Goal: Task Accomplishment & Management: Use online tool/utility

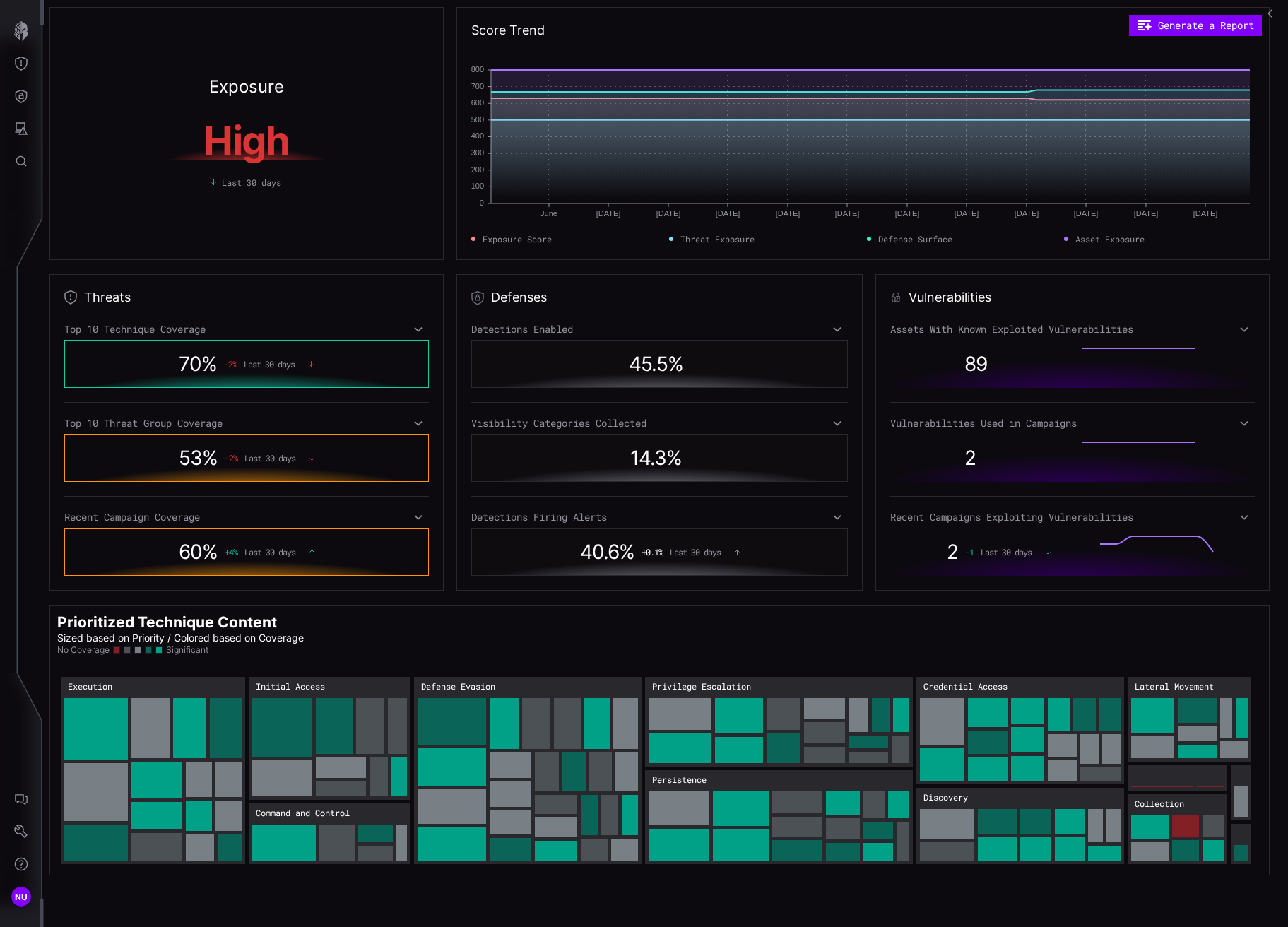
click at [415, 323] on div "Top 10 Technique Coverage" at bounding box center [247, 329] width 365 height 13
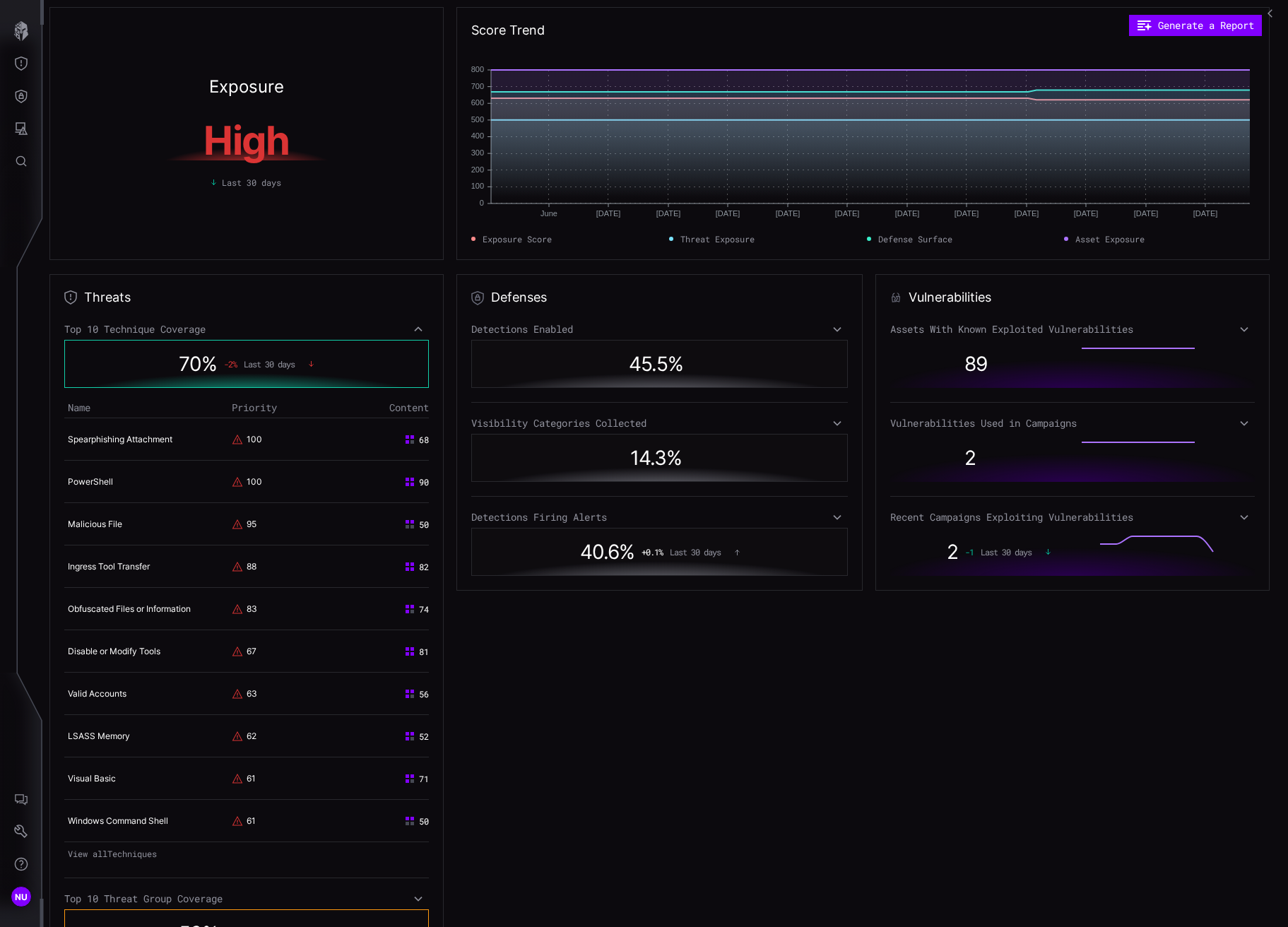
scroll to position [301, 0]
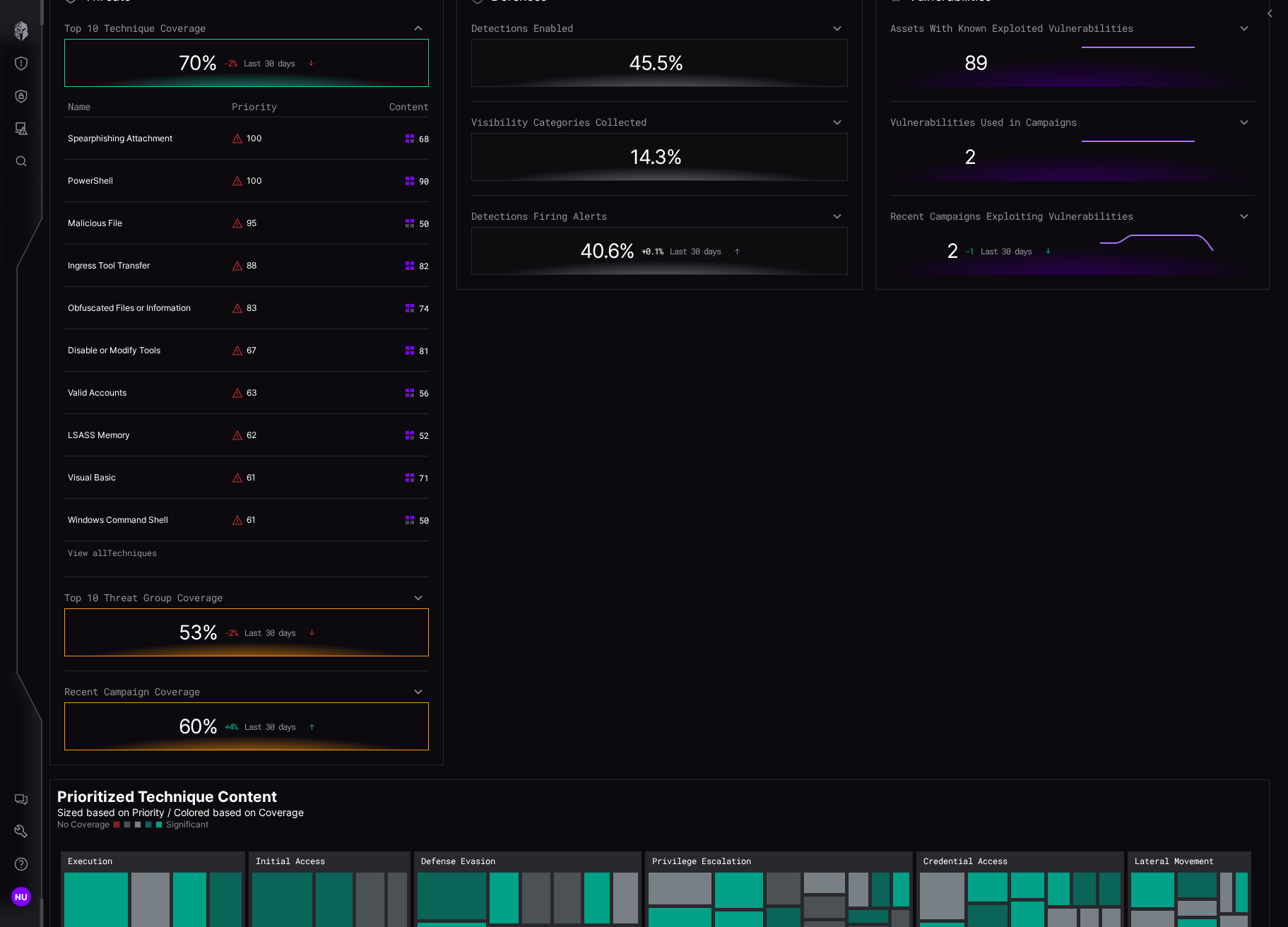
click at [285, 628] on span "Last 30 days" at bounding box center [269, 633] width 51 height 10
click at [421, 601] on div "Top 10 Threat Group Coverage" at bounding box center [247, 597] width 365 height 13
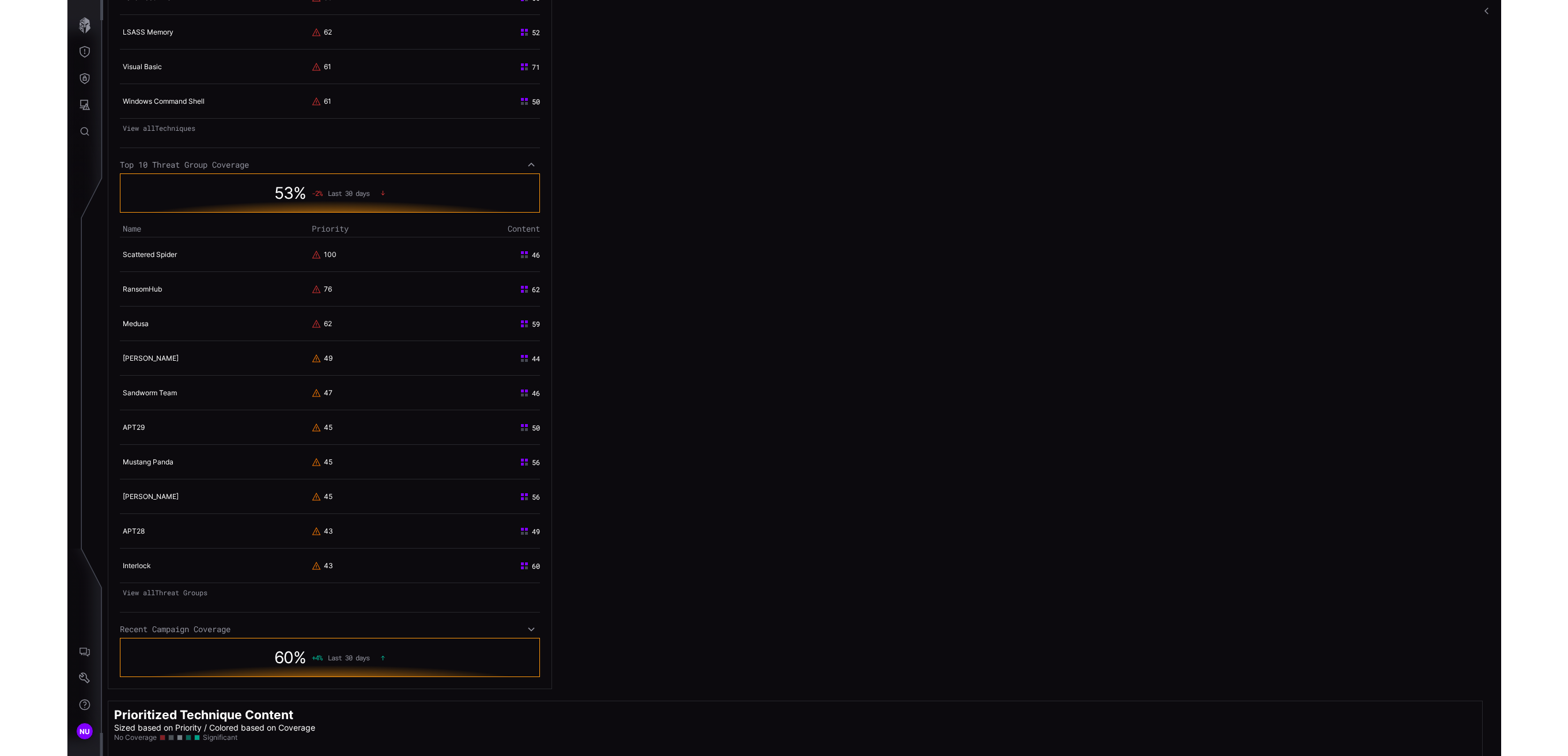
scroll to position [454, 0]
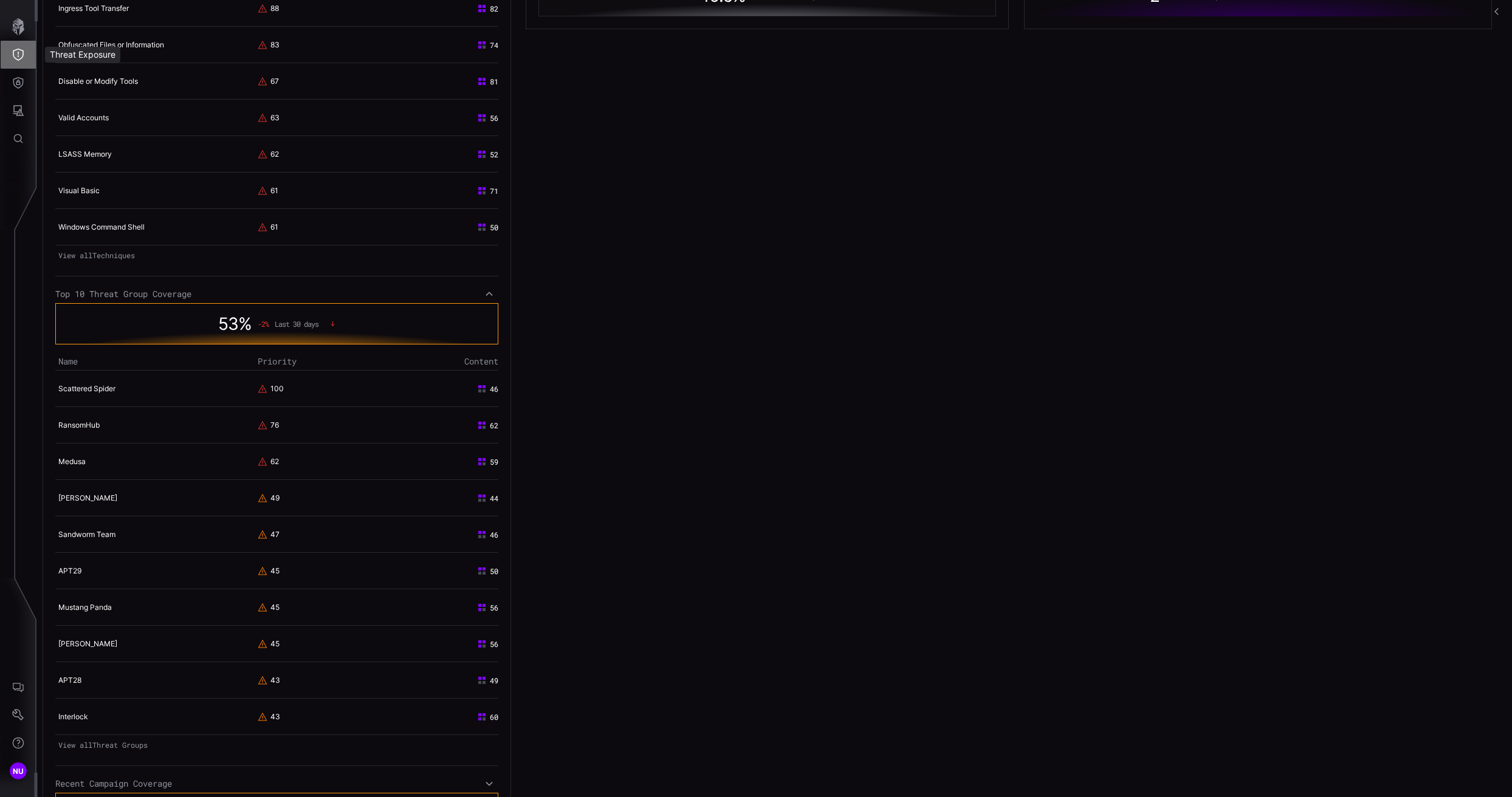
click at [10, 43] on button "Threat Exposure" at bounding box center [18, 54] width 36 height 28
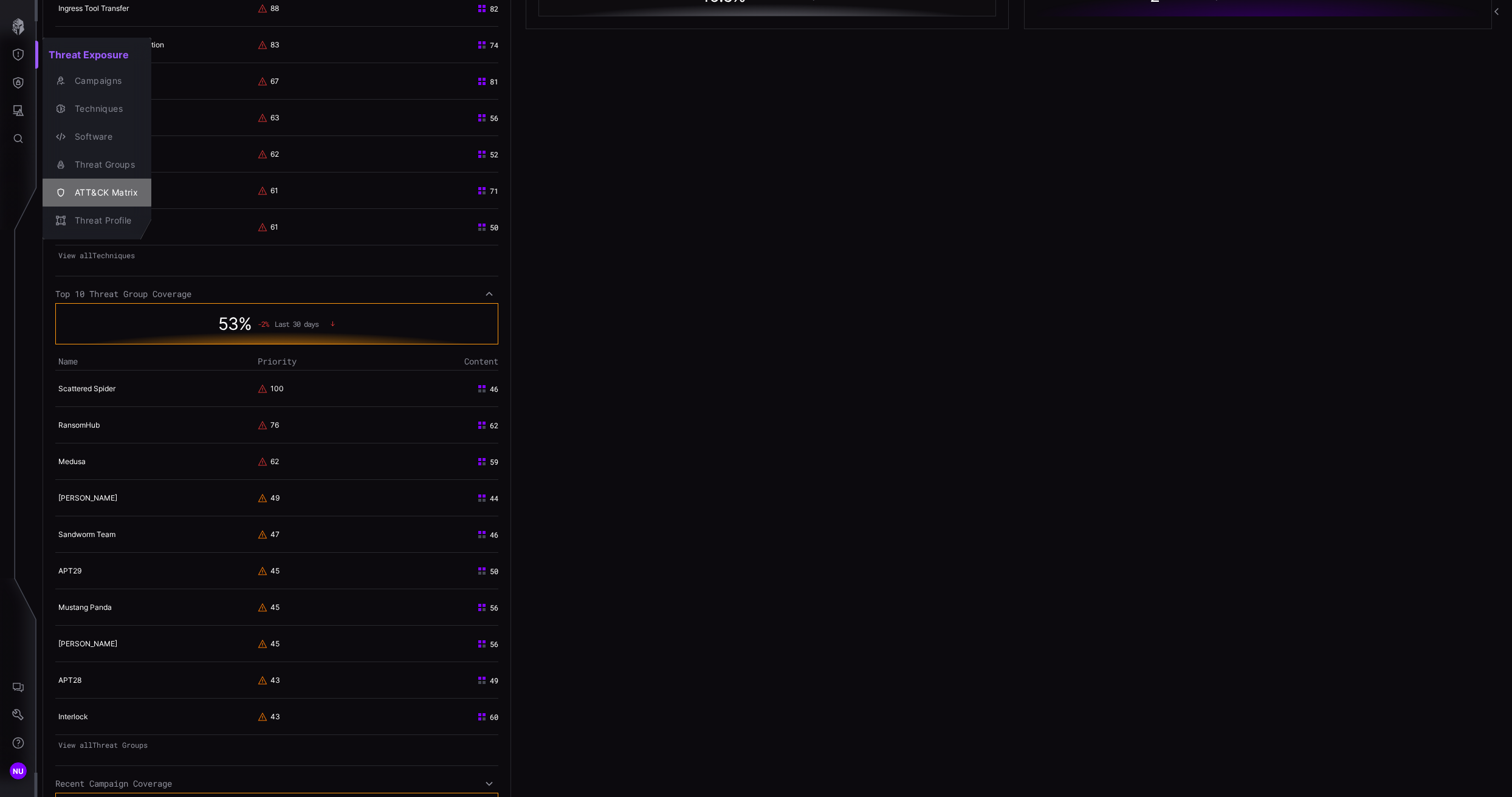
click at [86, 179] on button "ATT&CK Matrix" at bounding box center [97, 193] width 109 height 28
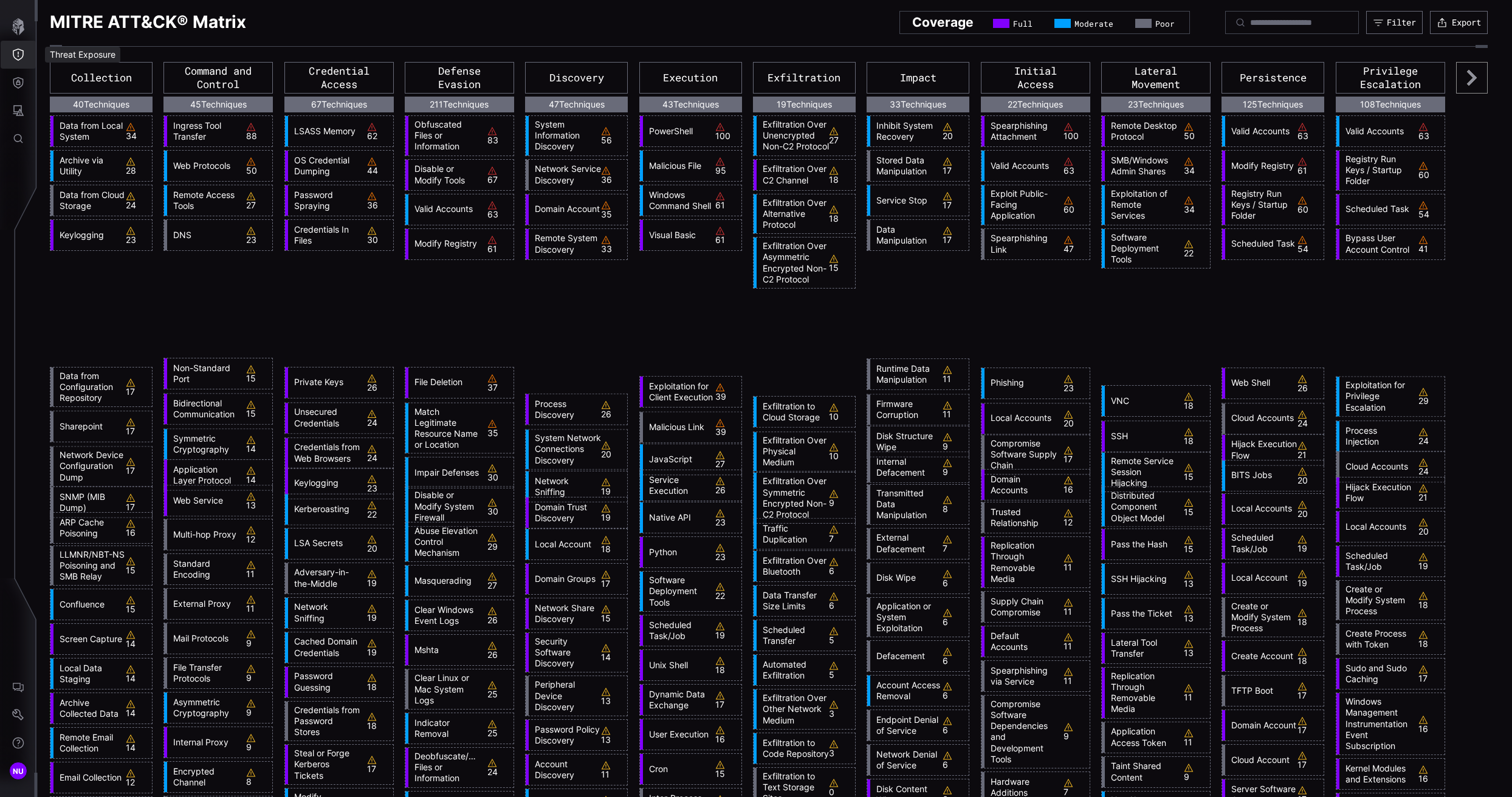
click at [15, 55] on icon "Threat Exposure" at bounding box center [18, 54] width 12 height 12
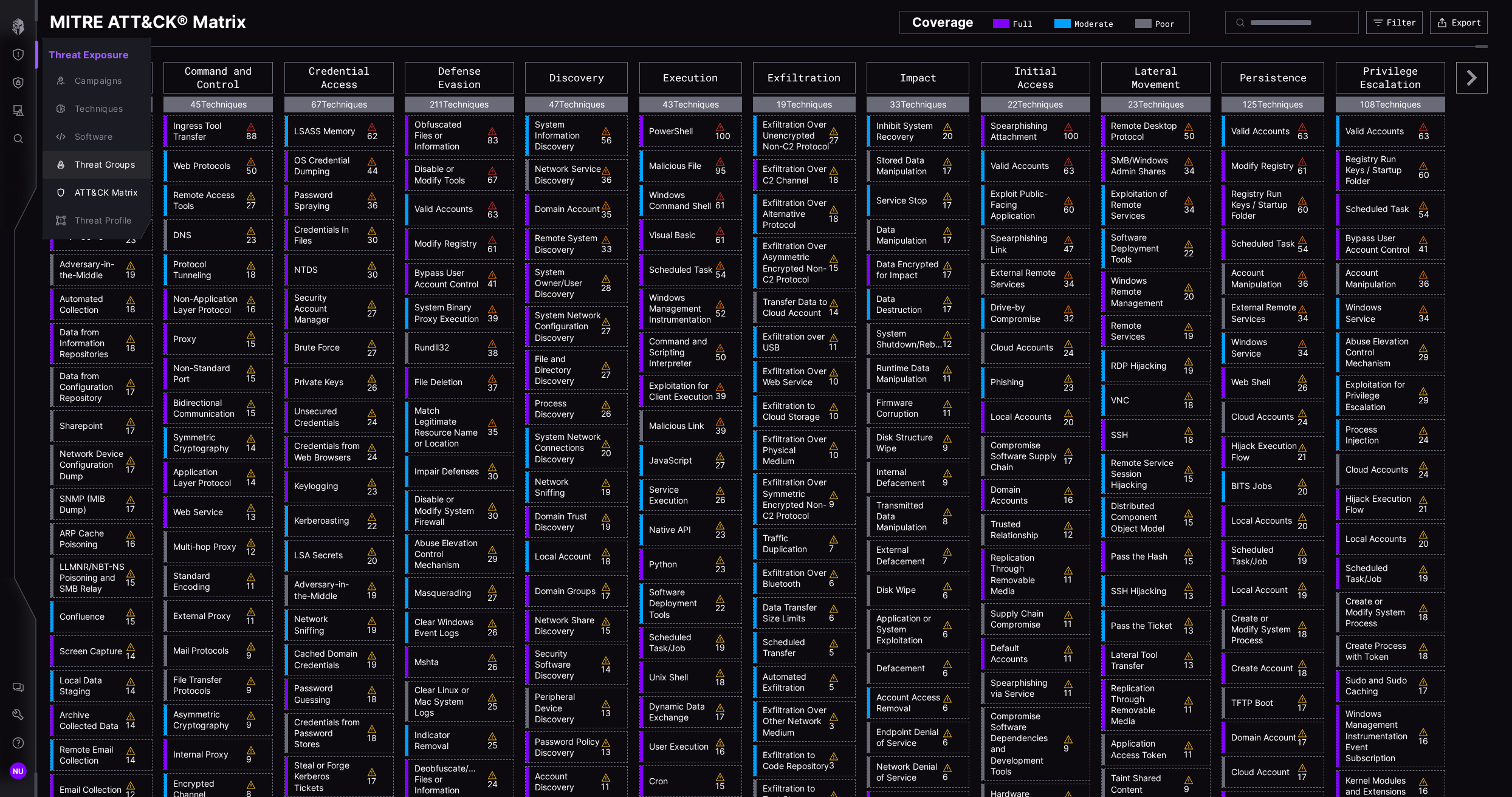
click at [72, 161] on div "Threat Groups" at bounding box center [103, 165] width 69 height 15
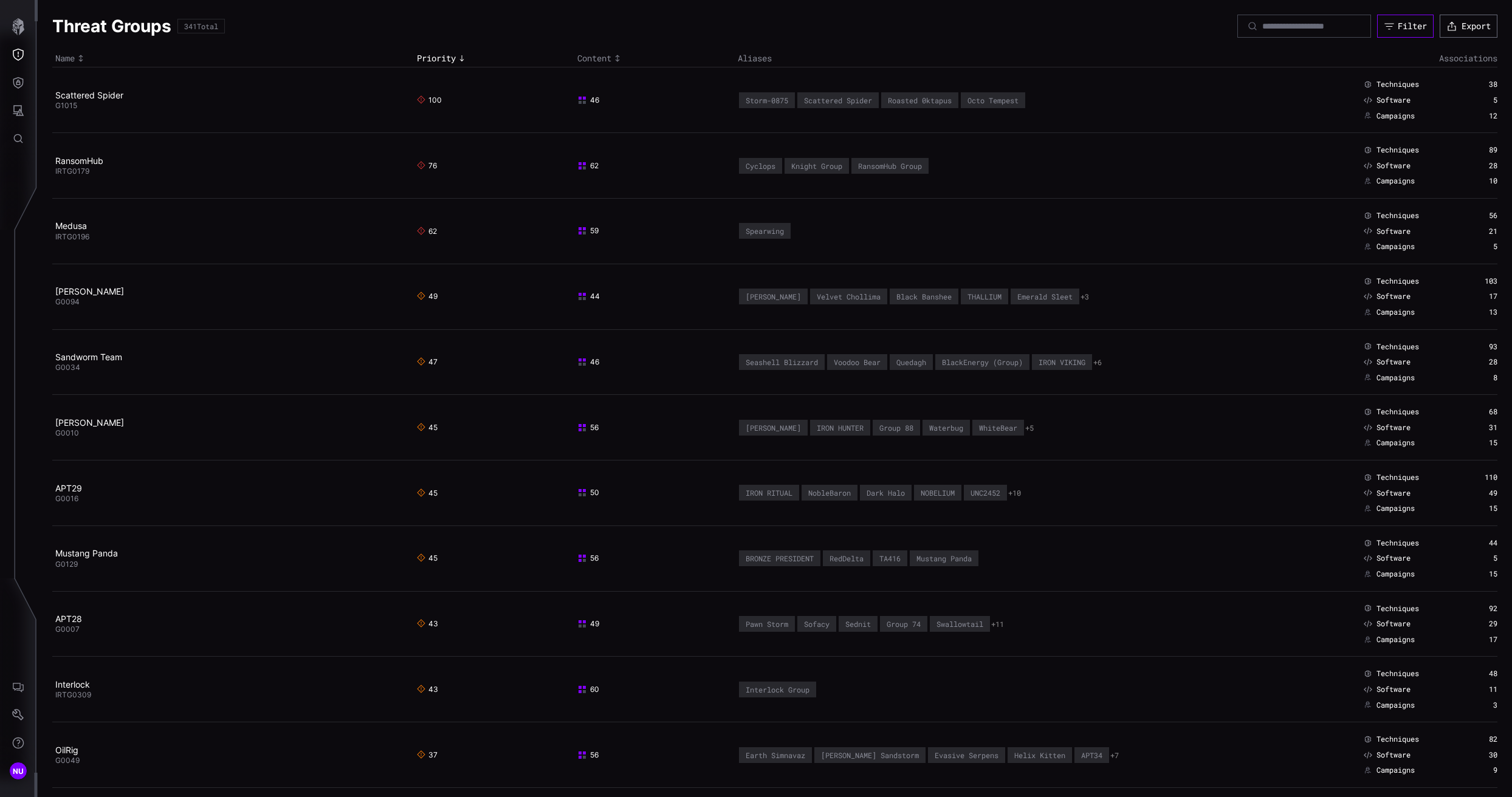
click at [1107, 30] on icon "button" at bounding box center [1389, 25] width 11 height 11
click at [876, 217] on td "Spearwing" at bounding box center [975, 231] width 482 height 65
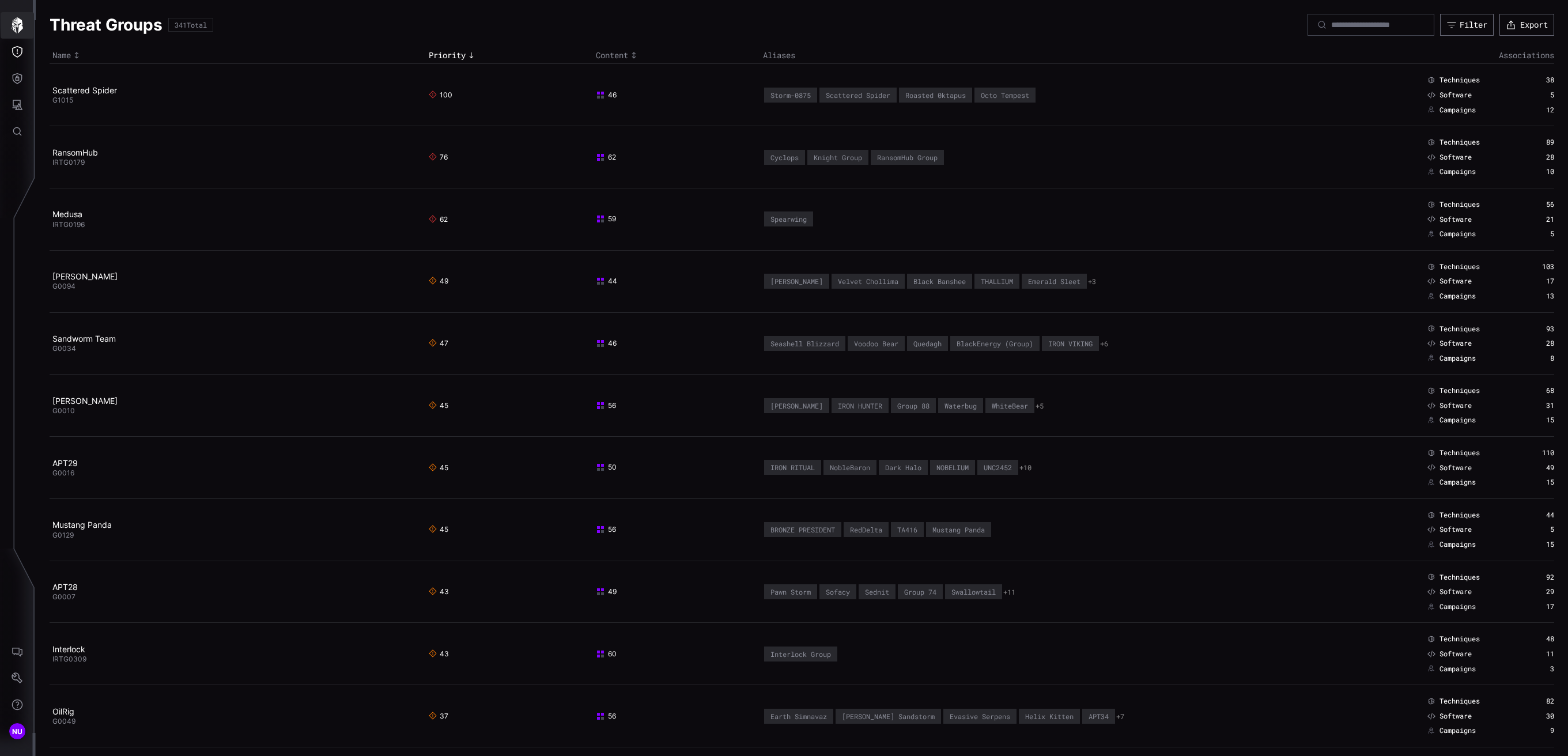
click at [24, 34] on button "button" at bounding box center [17, 25] width 34 height 26
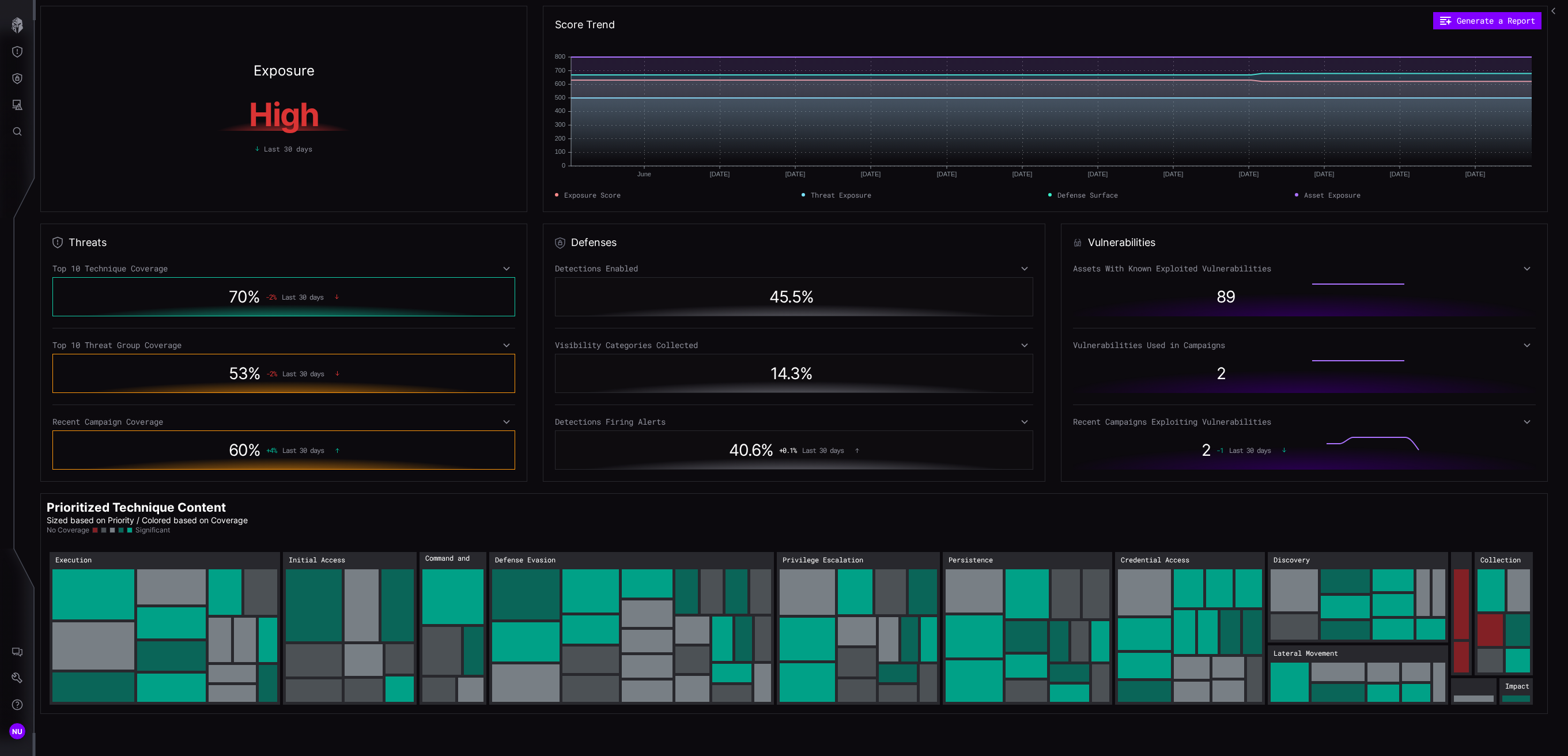
click at [1050, 12] on icon "button" at bounding box center [1556, 11] width 8 height 8
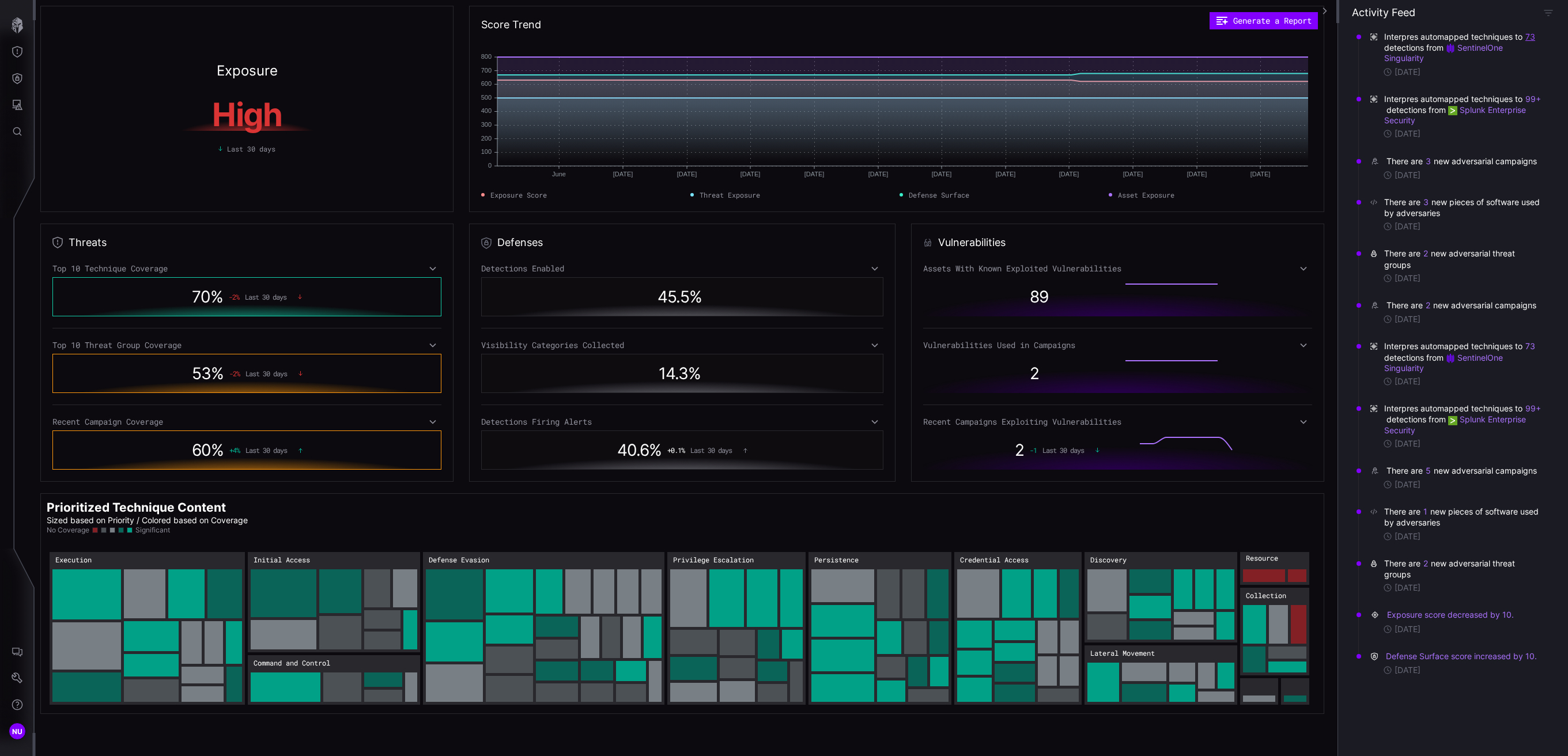
click at [1050, 40] on button "73" at bounding box center [1530, 37] width 11 height 12
click at [1050, 32] on button "73" at bounding box center [1529, 37] width 10 height 11
click at [1050, 100] on link "Spyware: SuspiciousKeylogging" at bounding box center [1548, 104] width 161 height 9
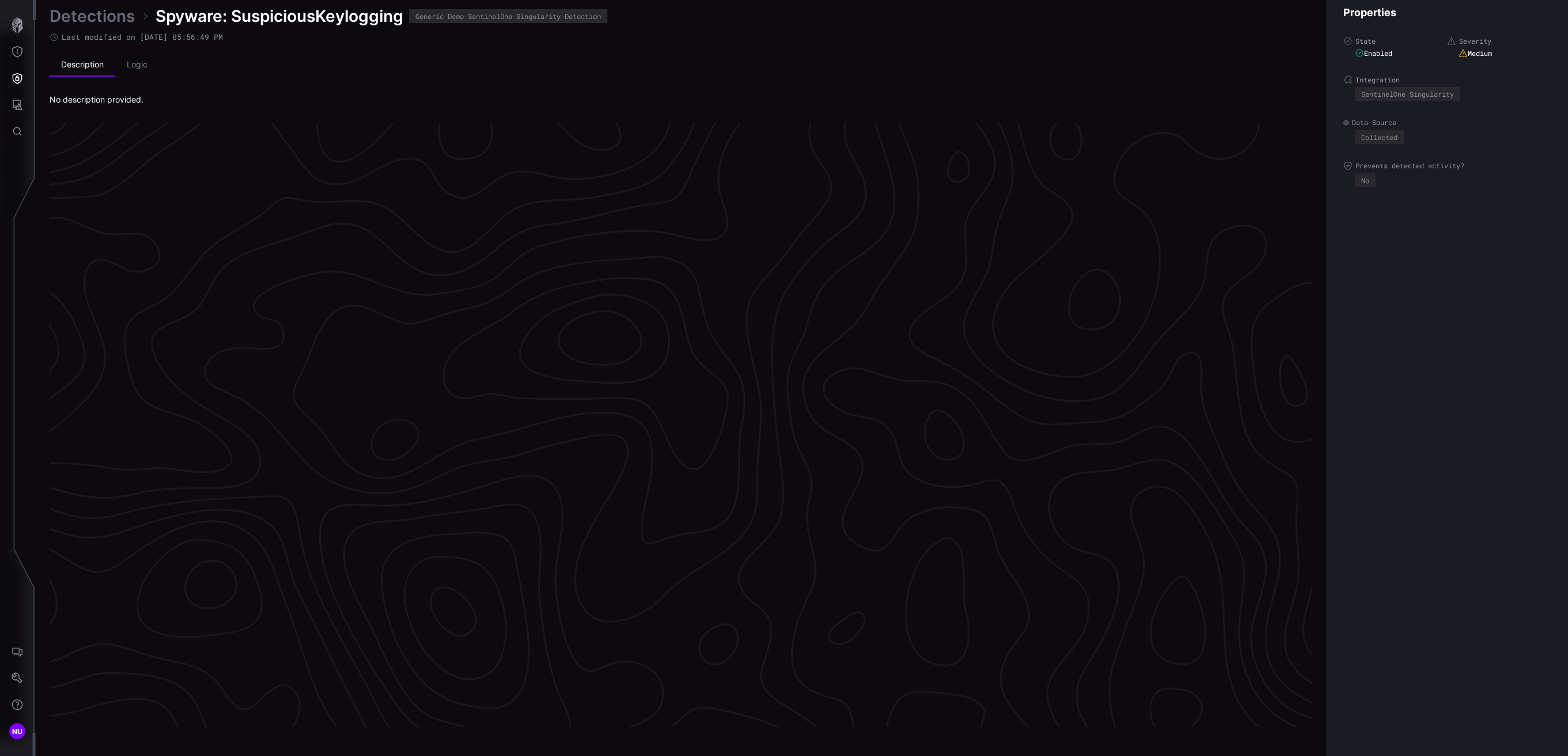
scroll to position [2296, 238]
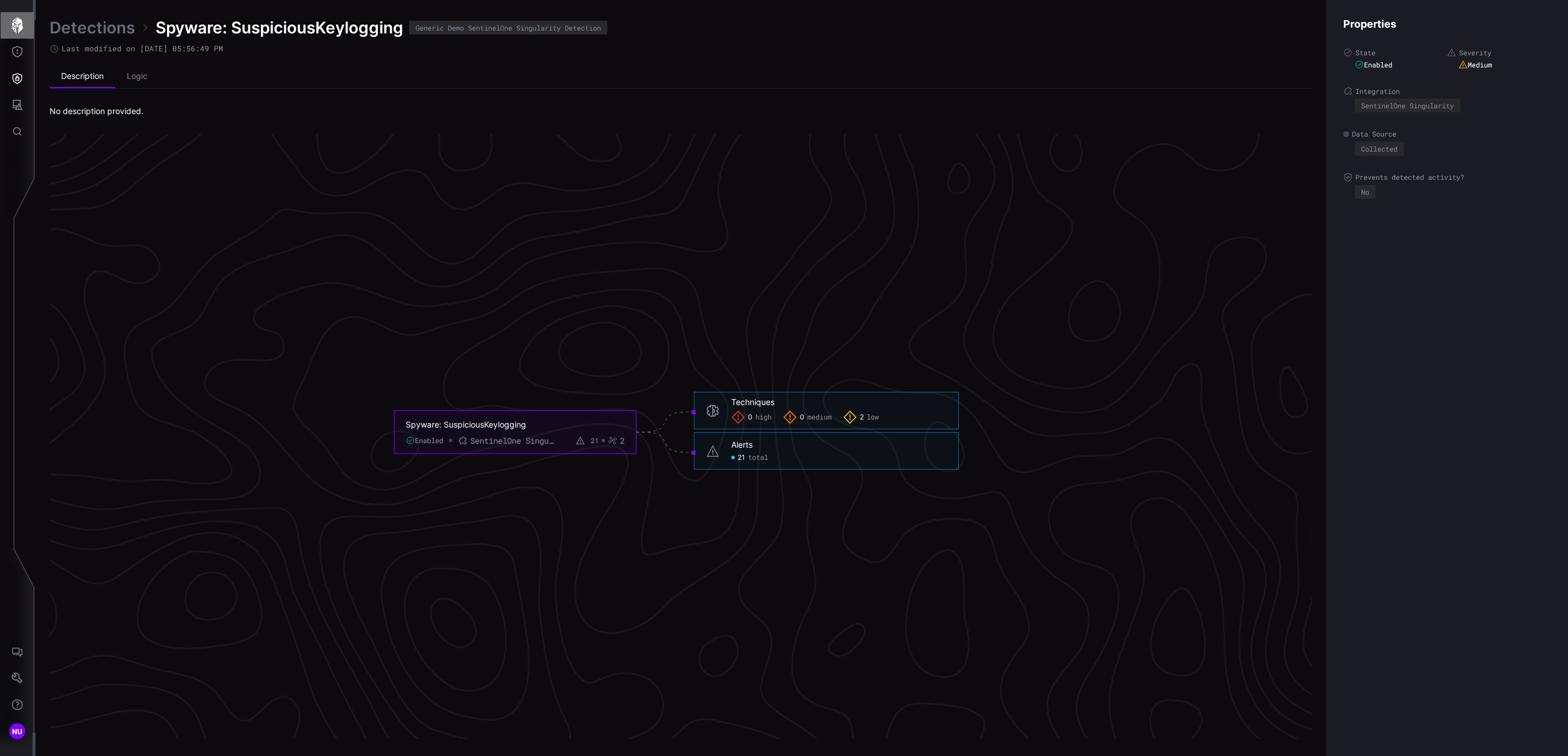
click at [26, 30] on button "button" at bounding box center [17, 25] width 34 height 26
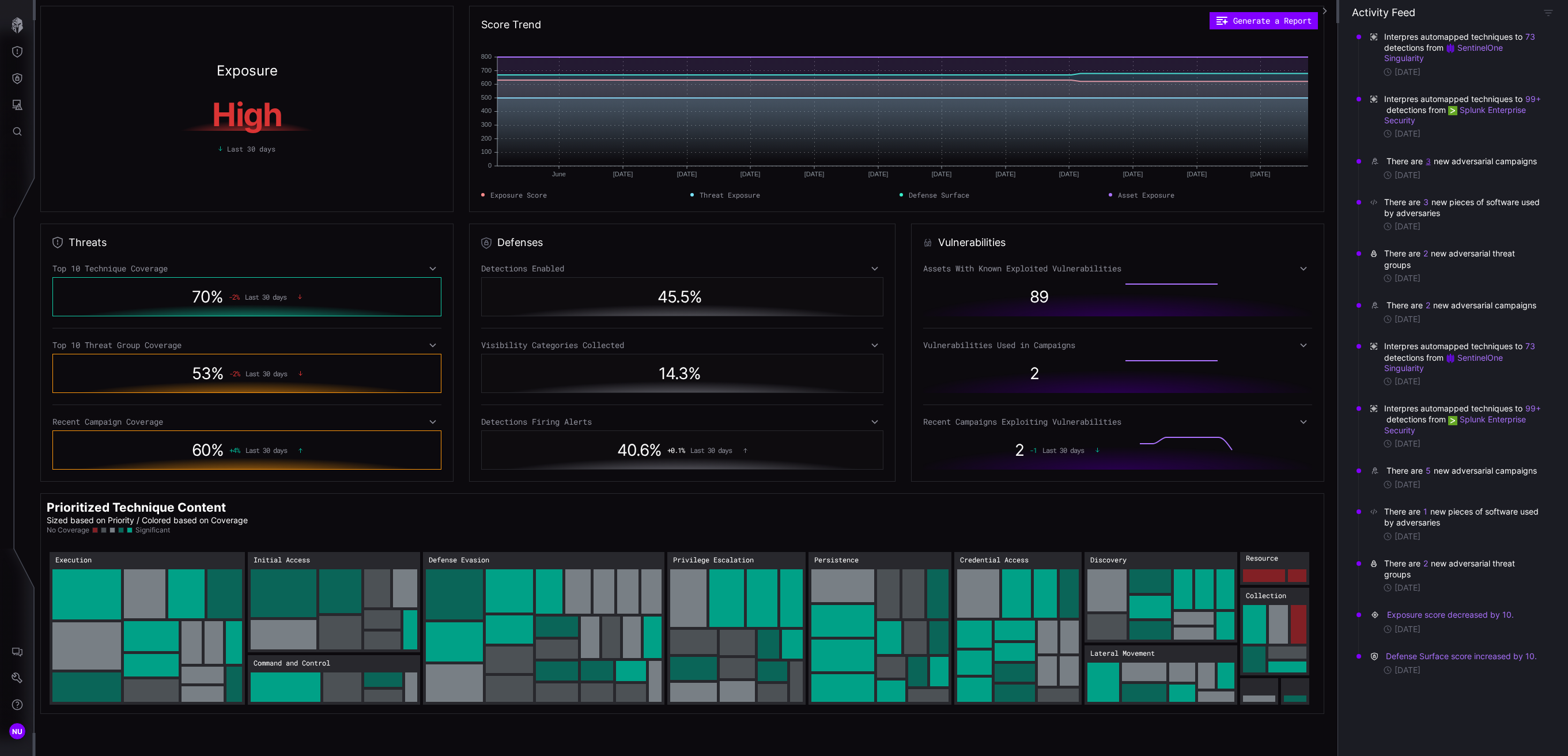
click at [1050, 160] on button "3" at bounding box center [1427, 161] width 6 height 11
click at [1050, 250] on button "2" at bounding box center [1425, 254] width 6 height 12
click at [1050, 34] on button "73" at bounding box center [1530, 37] width 10 height 10
click at [23, 57] on button "Threat Exposure" at bounding box center [17, 52] width 34 height 26
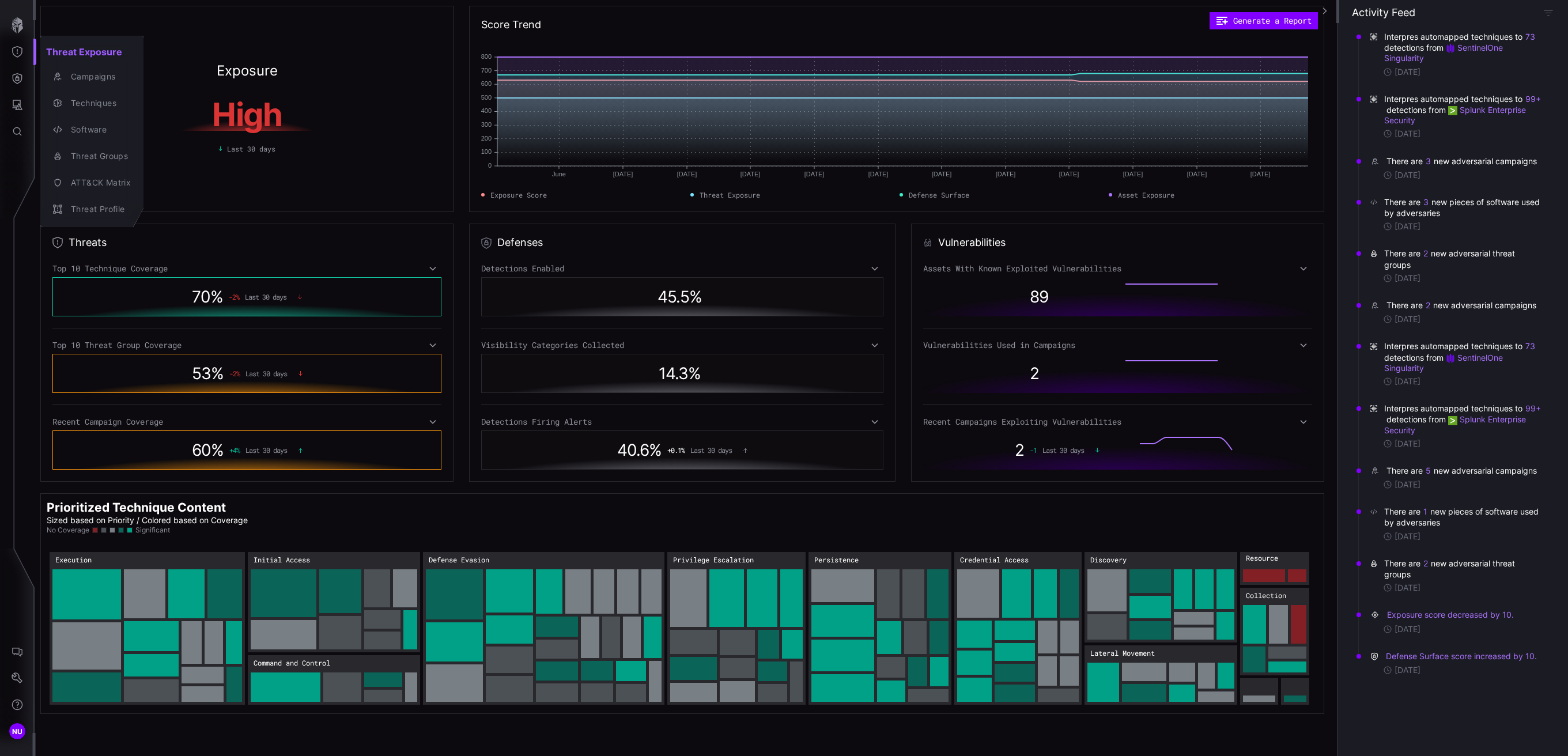
click at [21, 95] on div at bounding box center [784, 378] width 1568 height 756
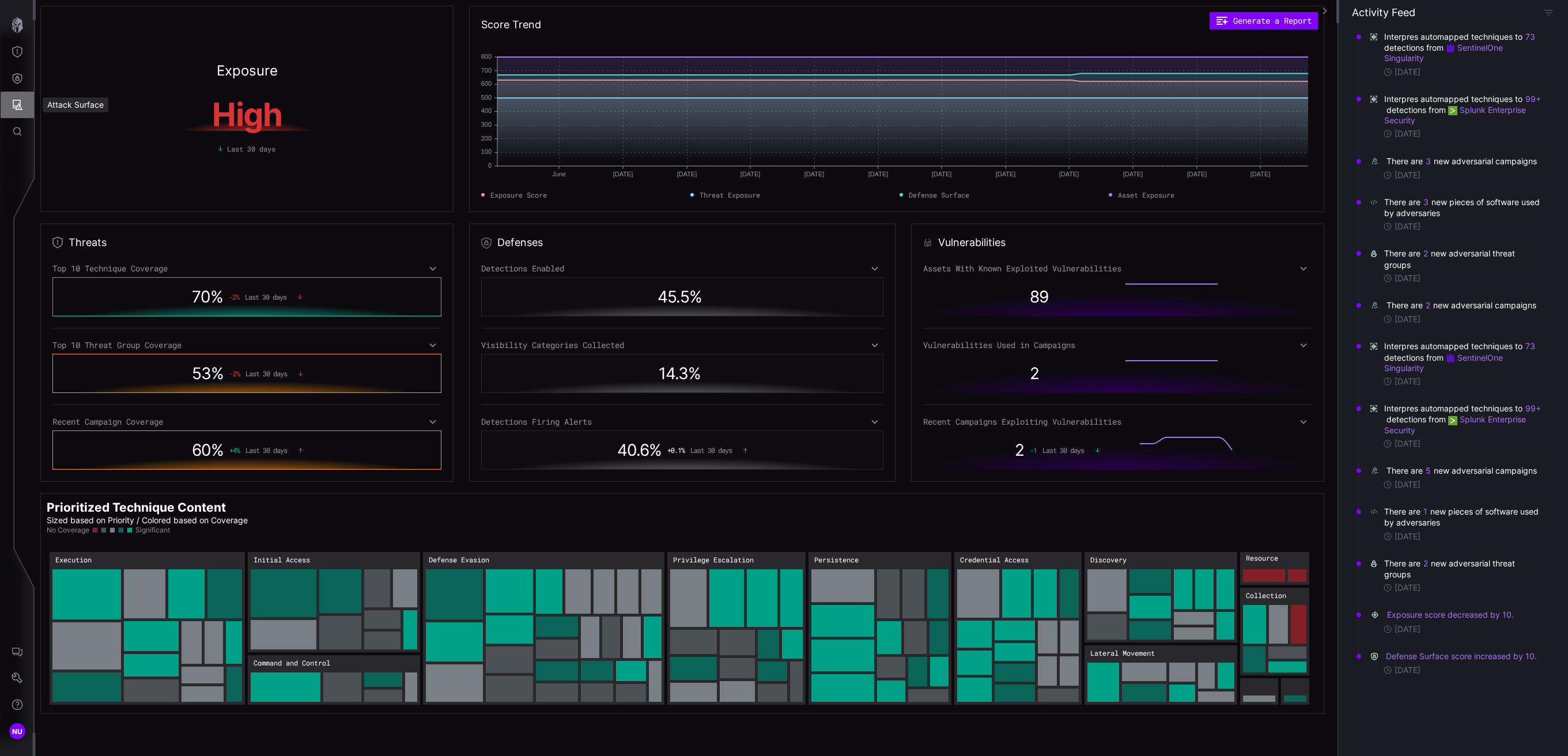
click at [21, 106] on icon "Attack Surface" at bounding box center [17, 105] width 12 height 12
click at [21, 76] on div at bounding box center [784, 378] width 1568 height 756
click at [21, 79] on icon "Defense Surface" at bounding box center [17, 79] width 10 height 11
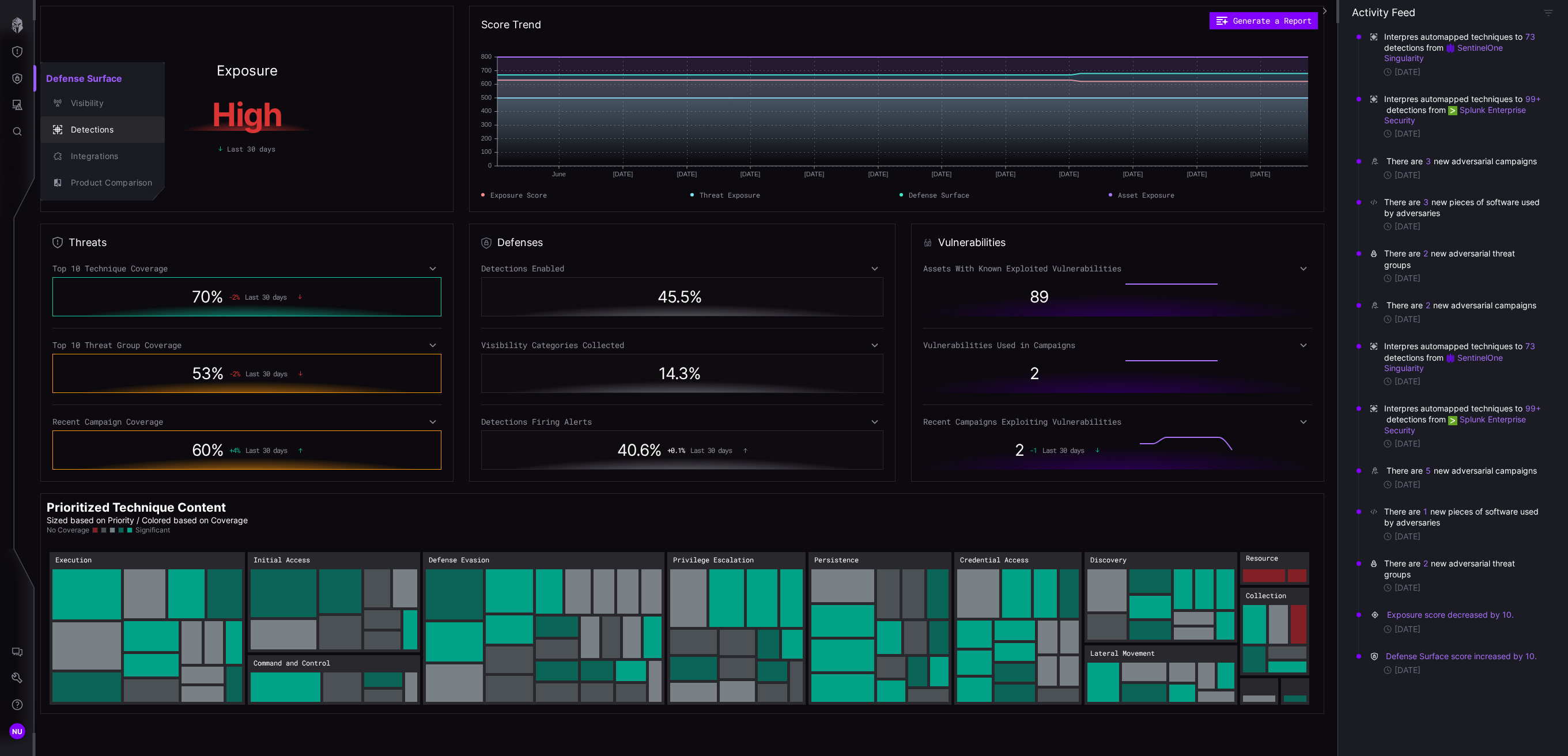
click at [104, 124] on div "Detections" at bounding box center [109, 130] width 87 height 14
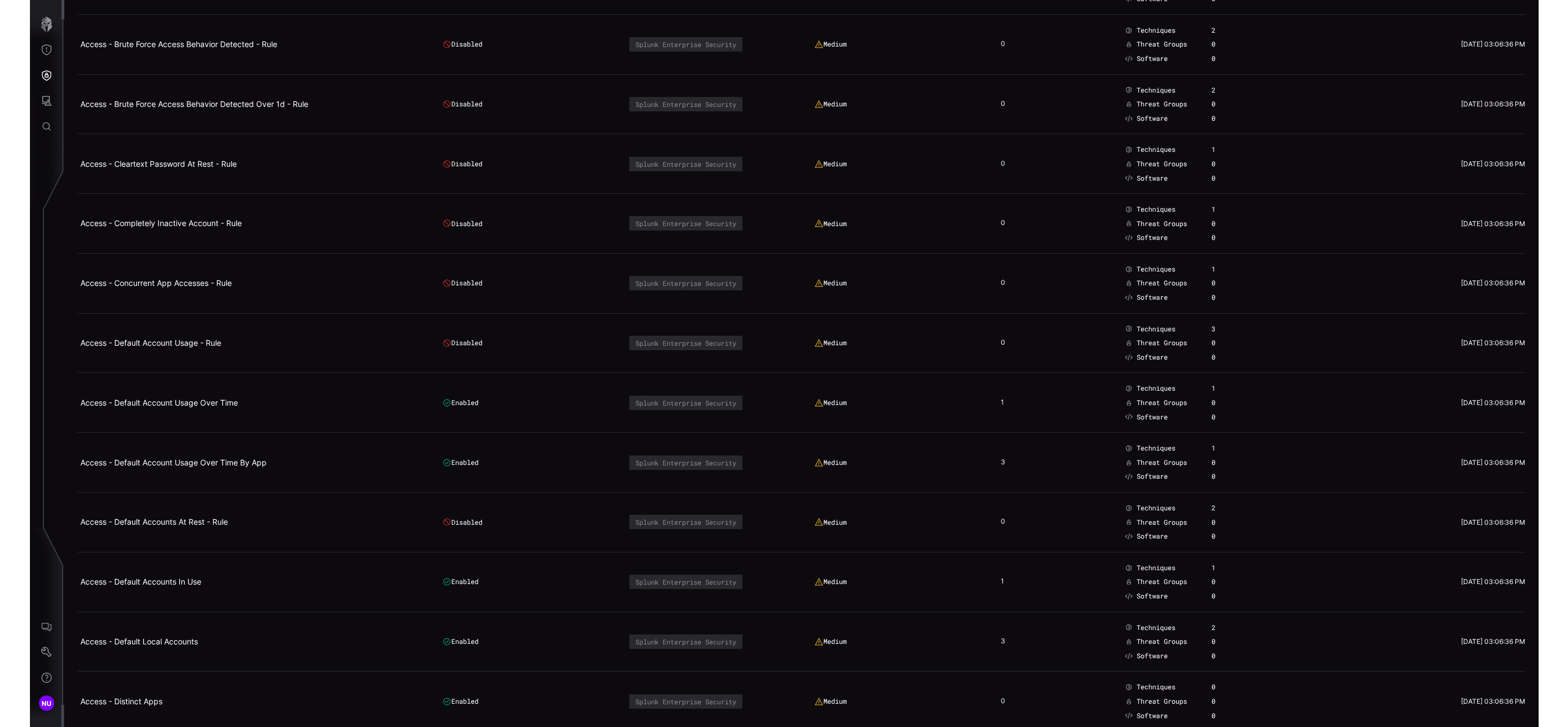
scroll to position [364, 0]
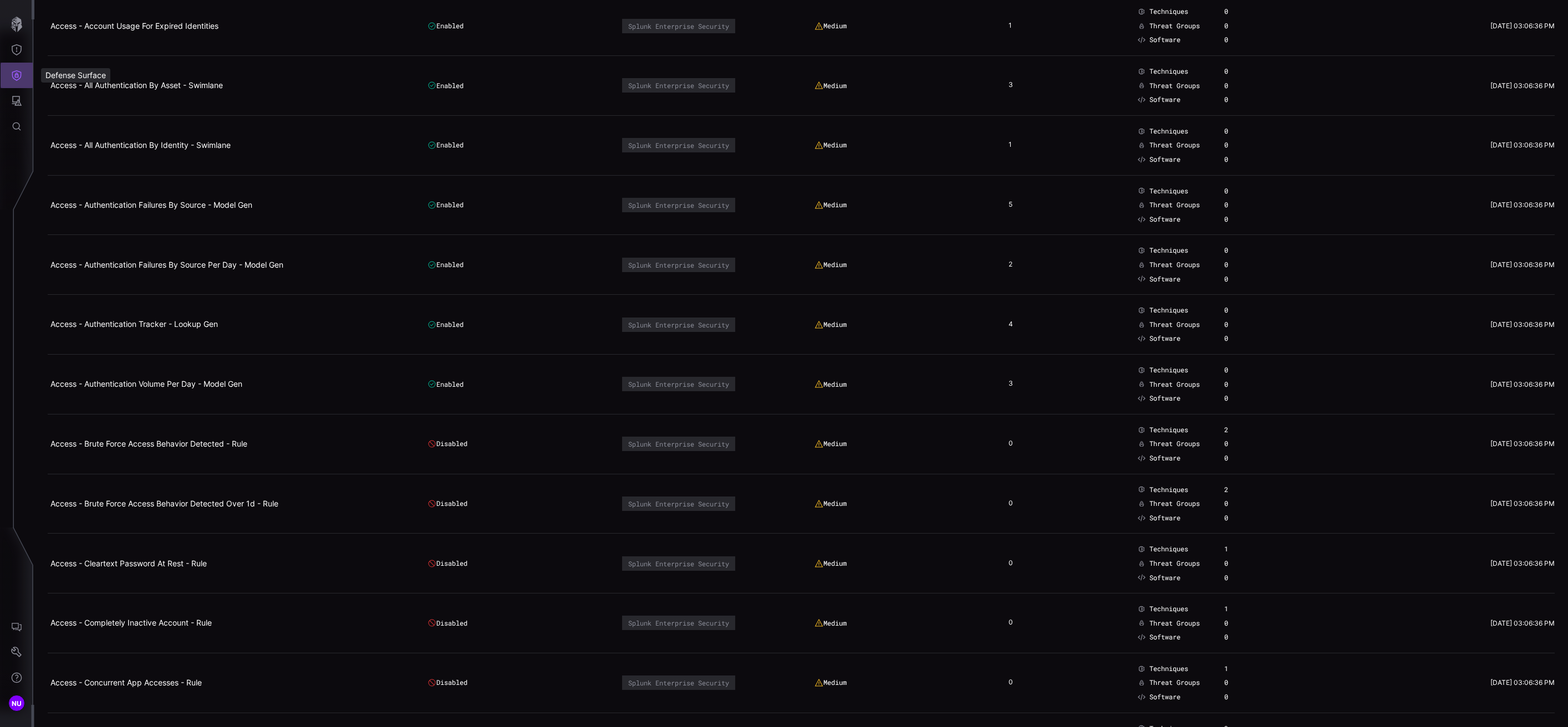
click at [19, 73] on icon "Defense Surface" at bounding box center [17, 75] width 11 height 11
click at [70, 119] on div "Detections" at bounding box center [105, 125] width 84 height 14
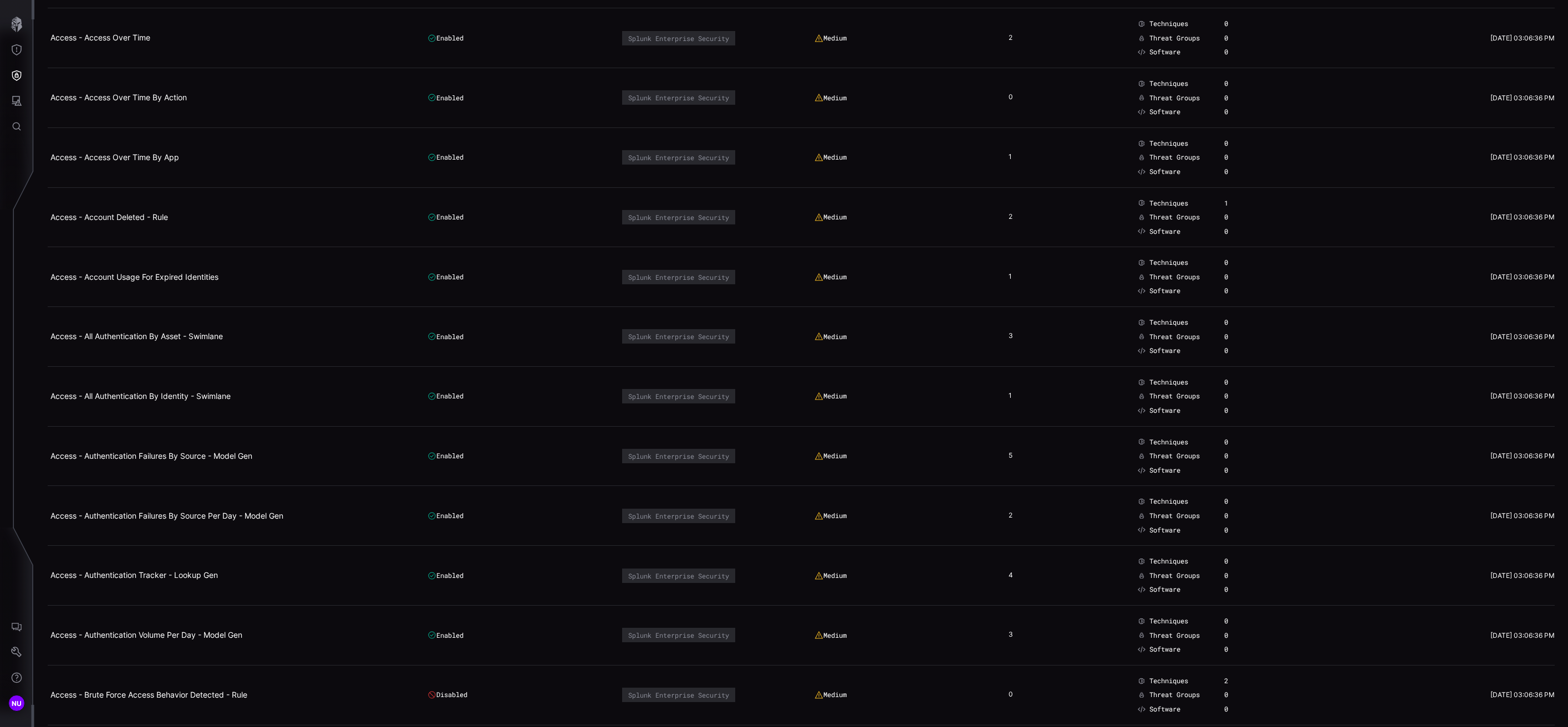
scroll to position [0, 0]
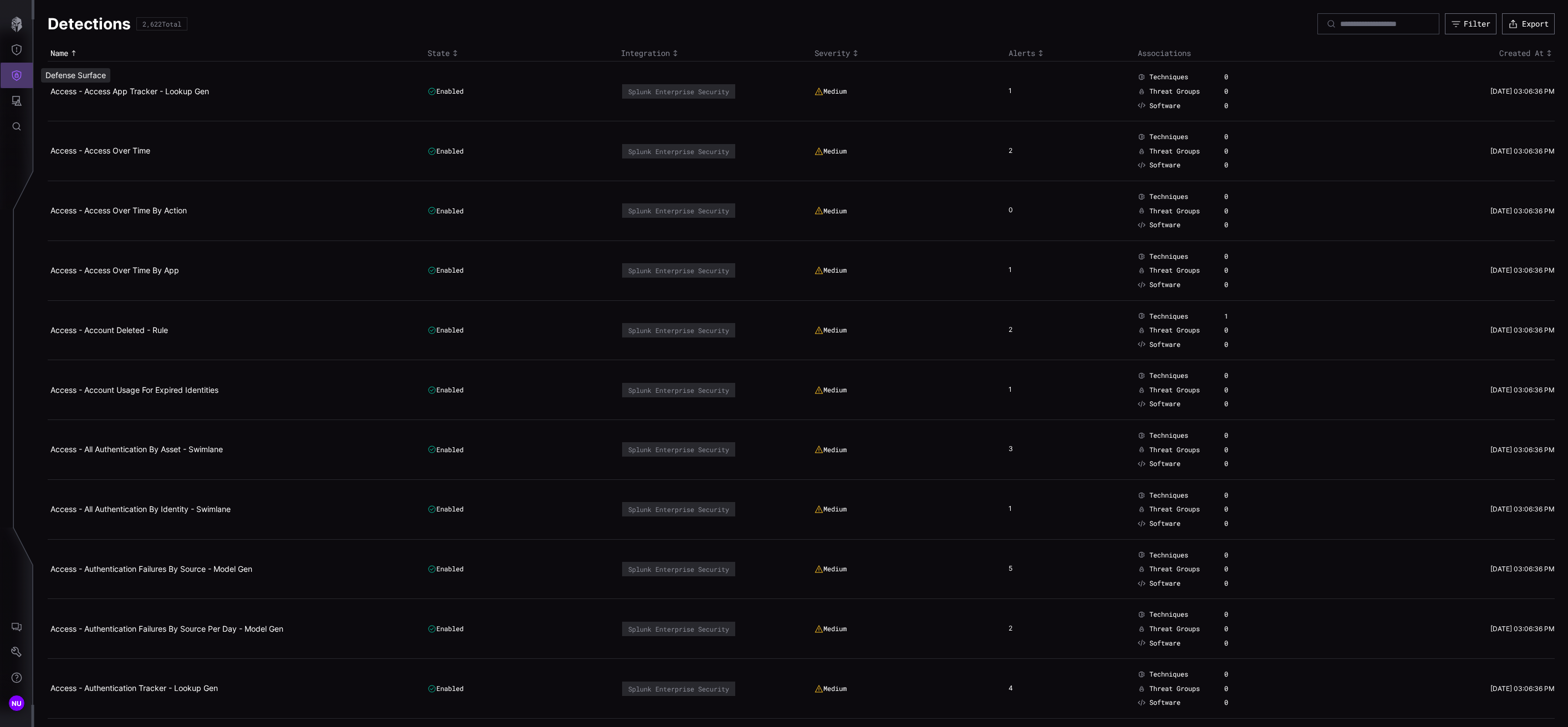
click at [11, 81] on button "Defense Surface" at bounding box center [17, 76] width 32 height 25
click at [95, 142] on div "Integrations" at bounding box center [98, 150] width 111 height 15
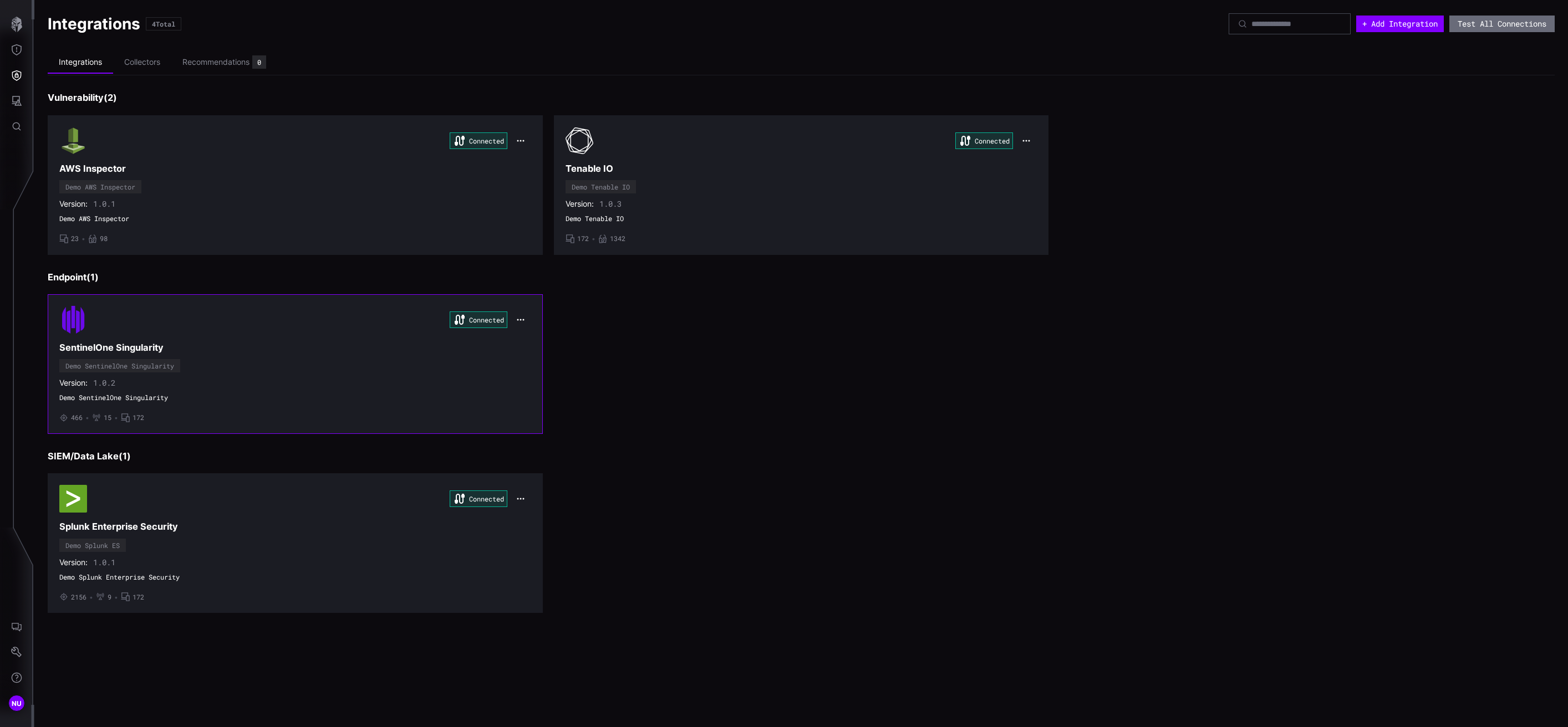
click at [184, 353] on h3 "SentinelOne Singularity" at bounding box center [295, 348] width 472 height 12
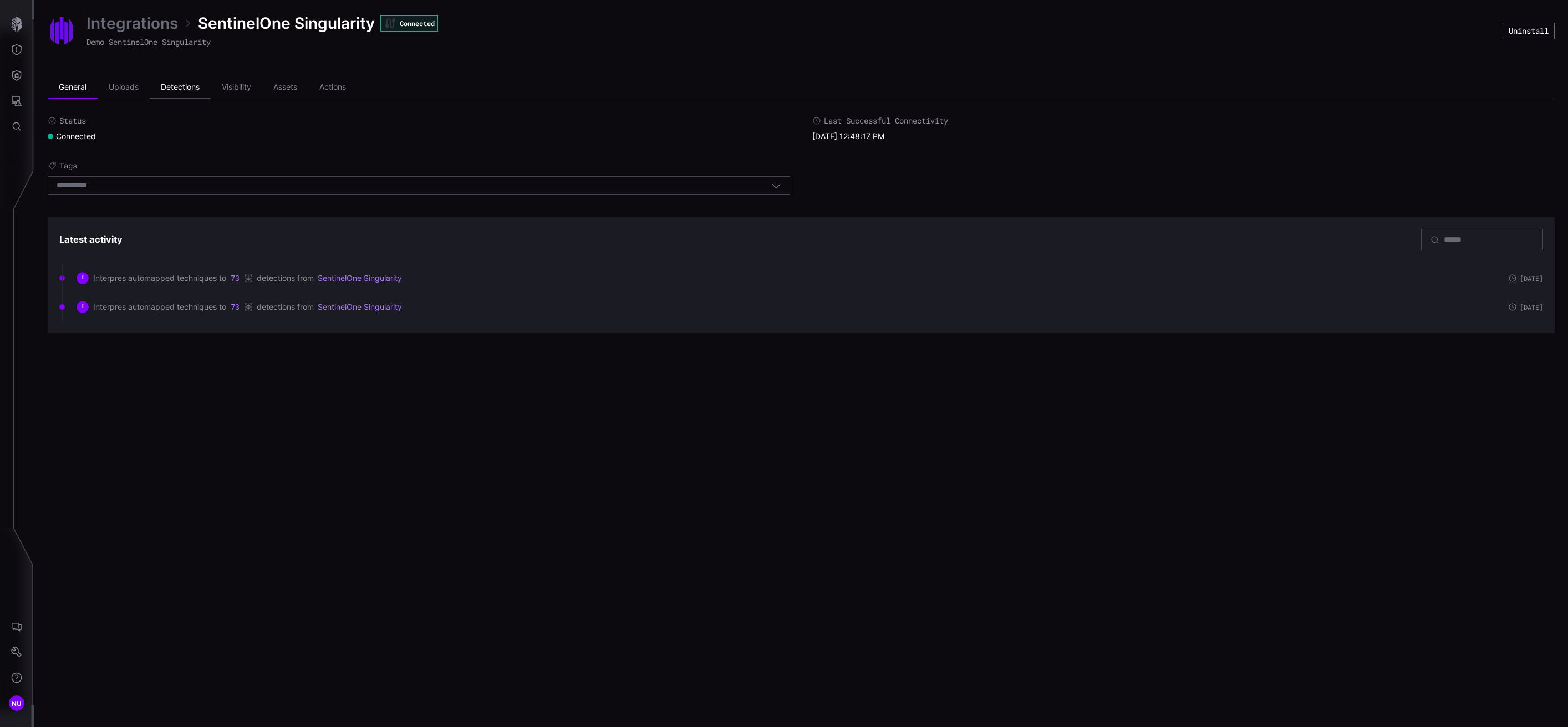
click at [184, 93] on li "Detections" at bounding box center [180, 87] width 61 height 22
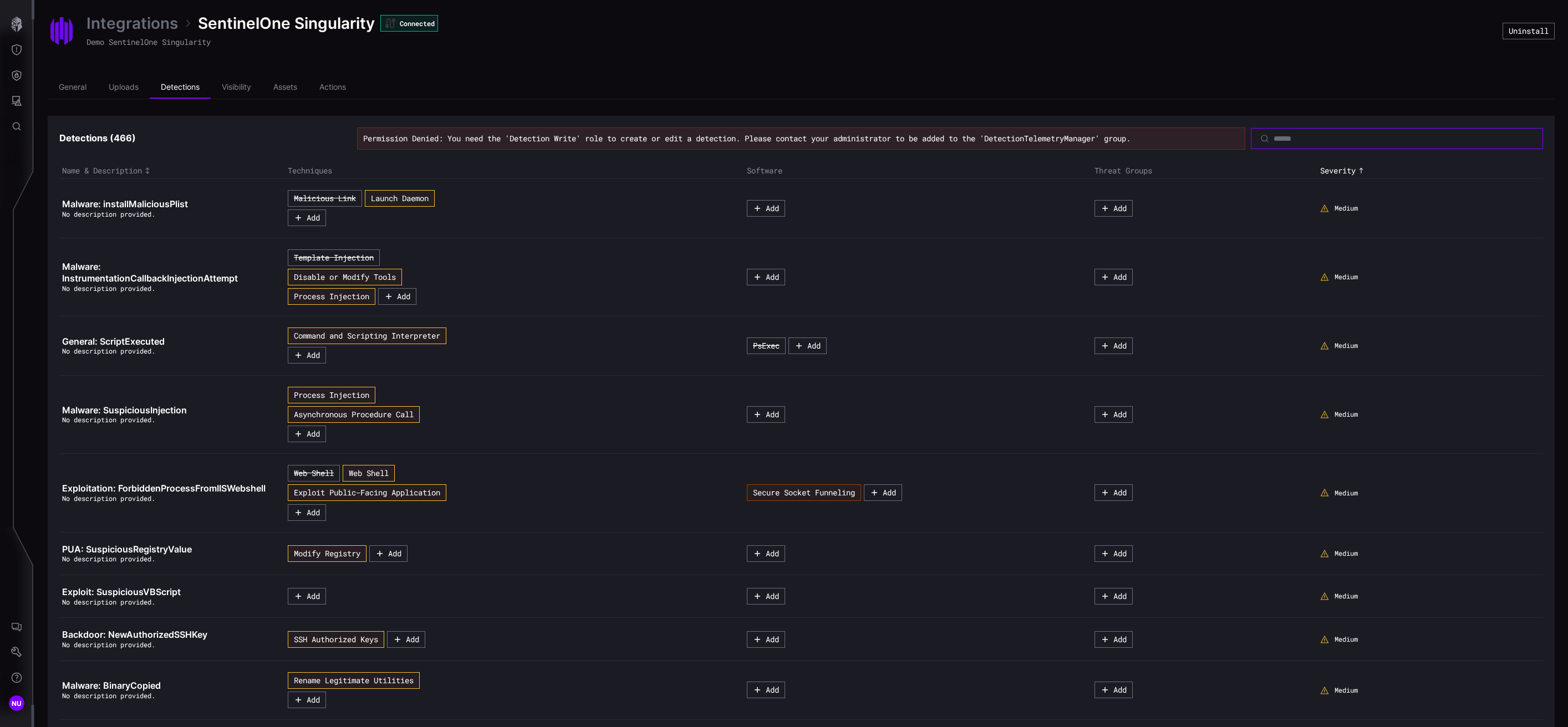
click at [1010, 142] on input at bounding box center [1398, 139] width 248 height 10
click at [771, 207] on button "Add" at bounding box center [766, 209] width 36 height 16
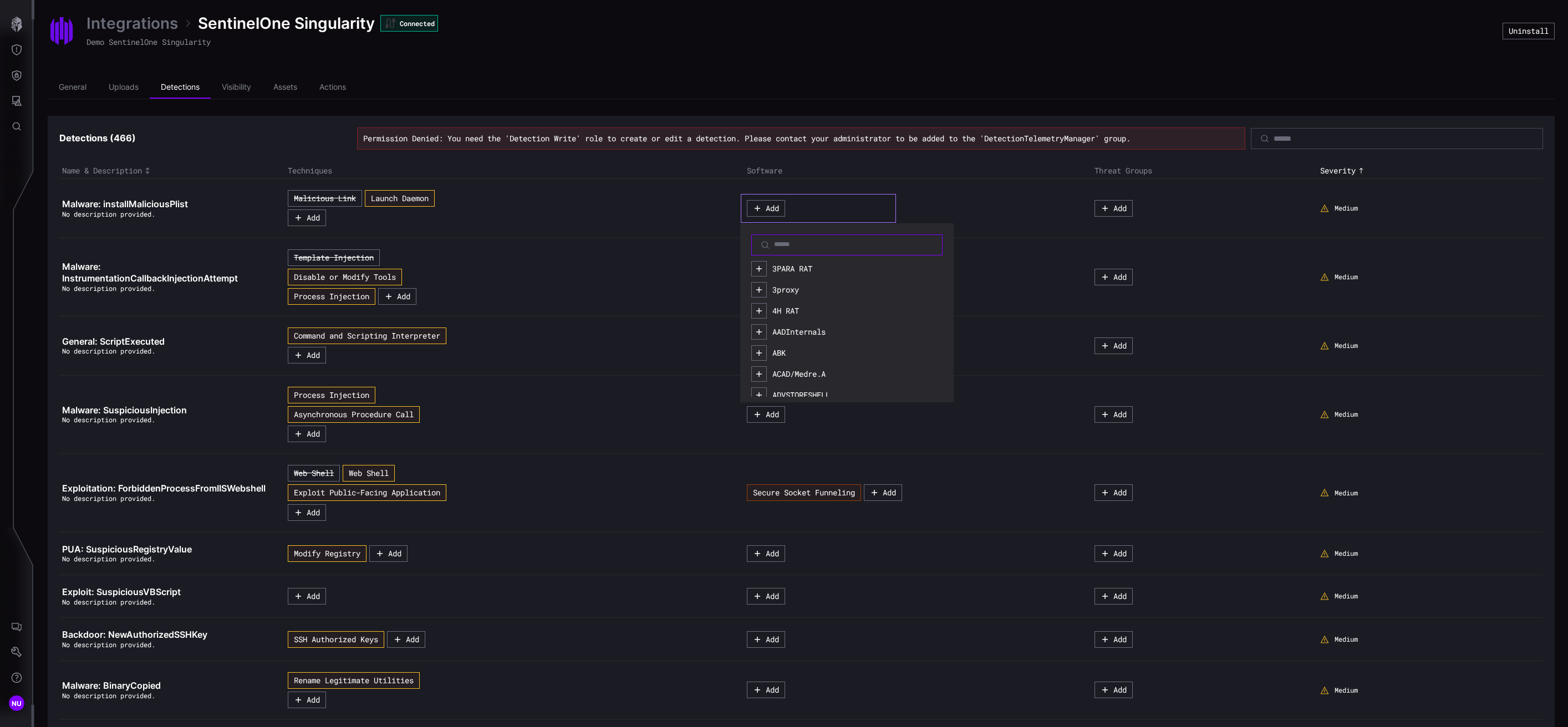
click at [774, 243] on input at bounding box center [848, 245] width 147 height 9
click at [304, 221] on button "Add" at bounding box center [307, 217] width 38 height 17
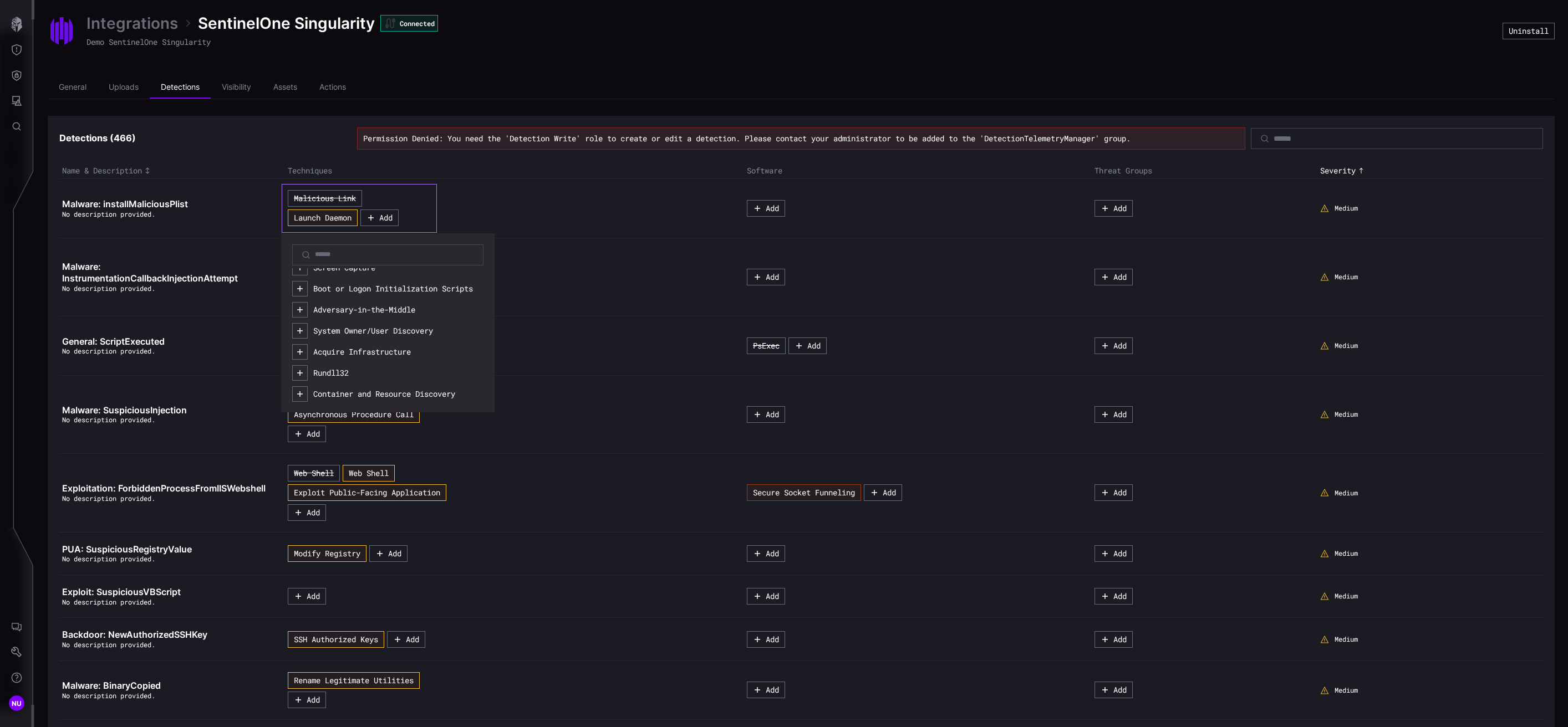
scroll to position [172, 0]
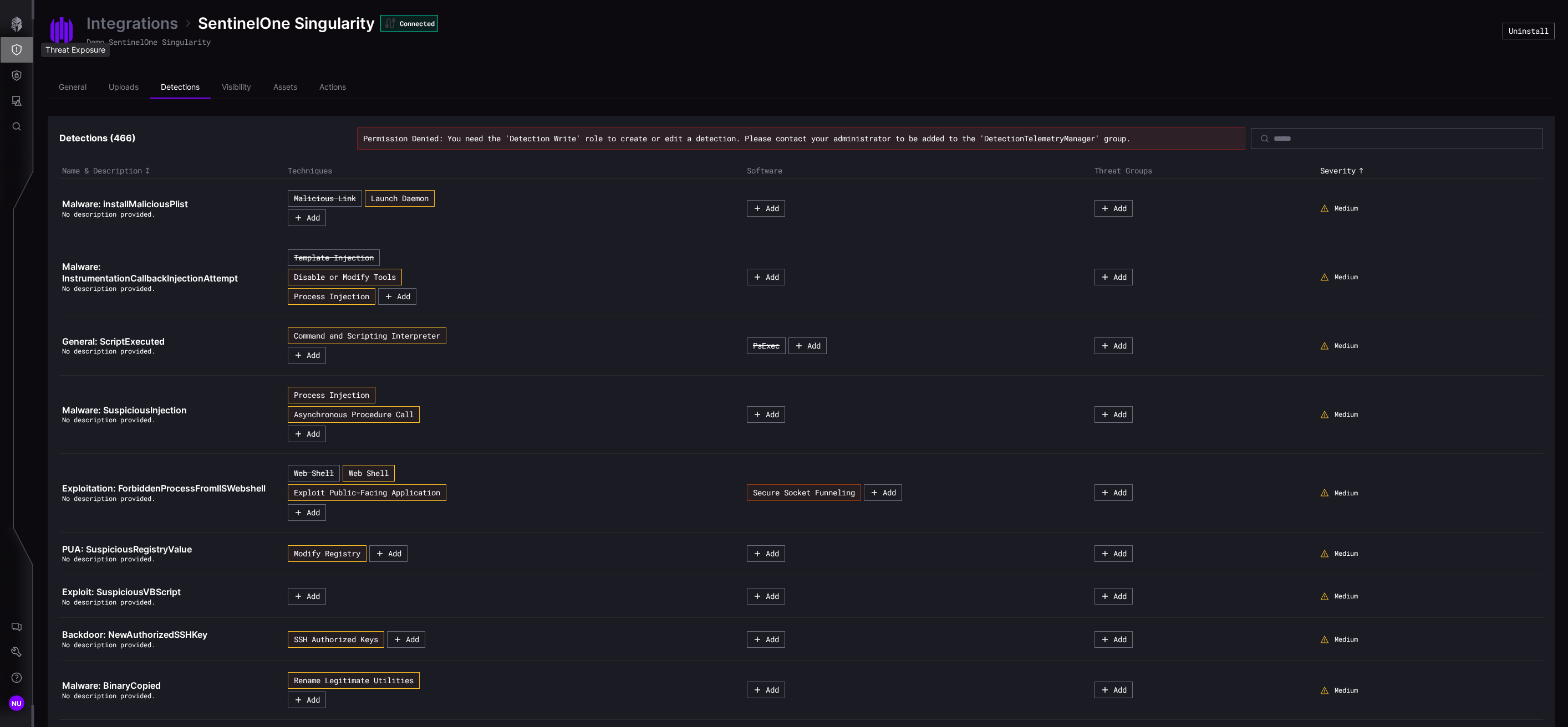
click at [15, 48] on icon "Threat Exposure" at bounding box center [17, 50] width 11 height 11
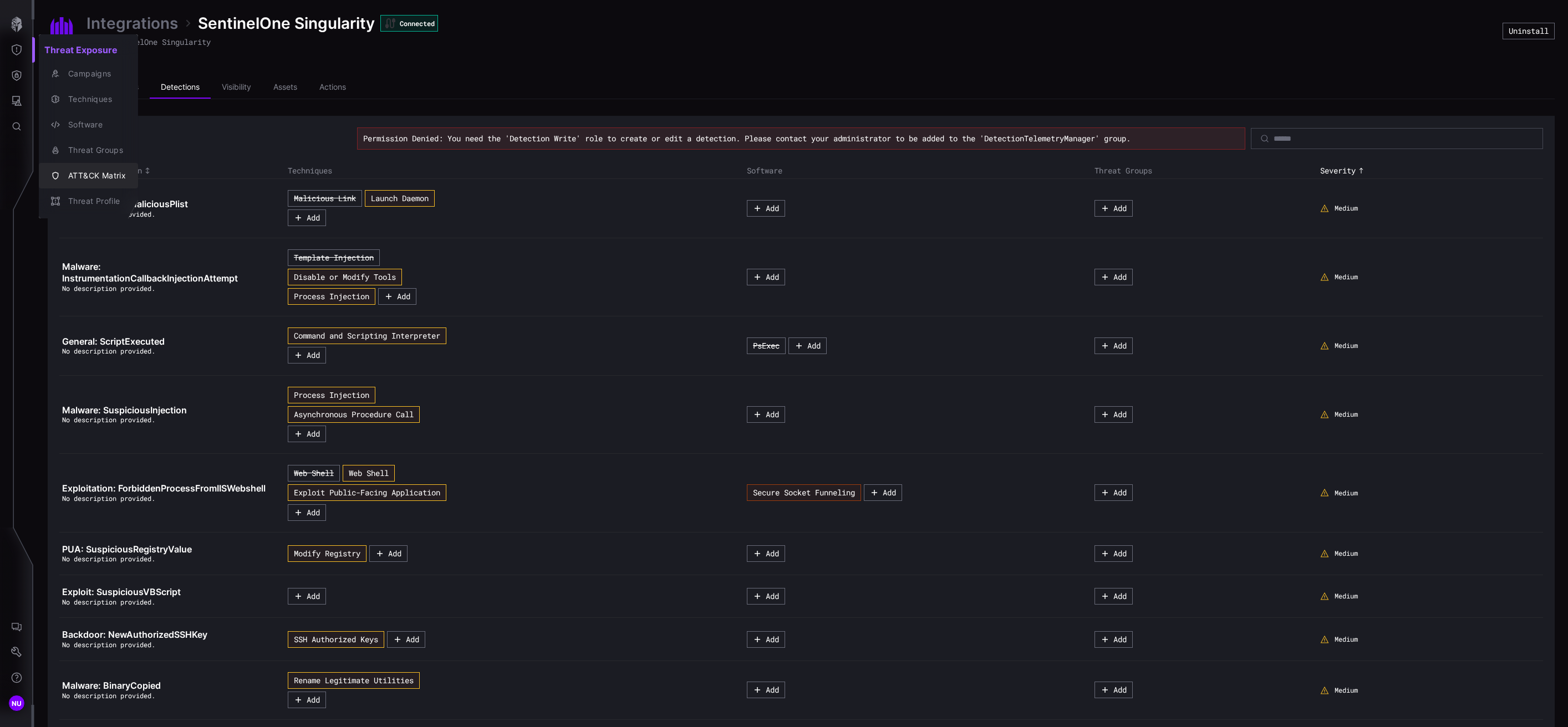
click at [80, 171] on div "ATT&CK Matrix" at bounding box center [94, 176] width 63 height 14
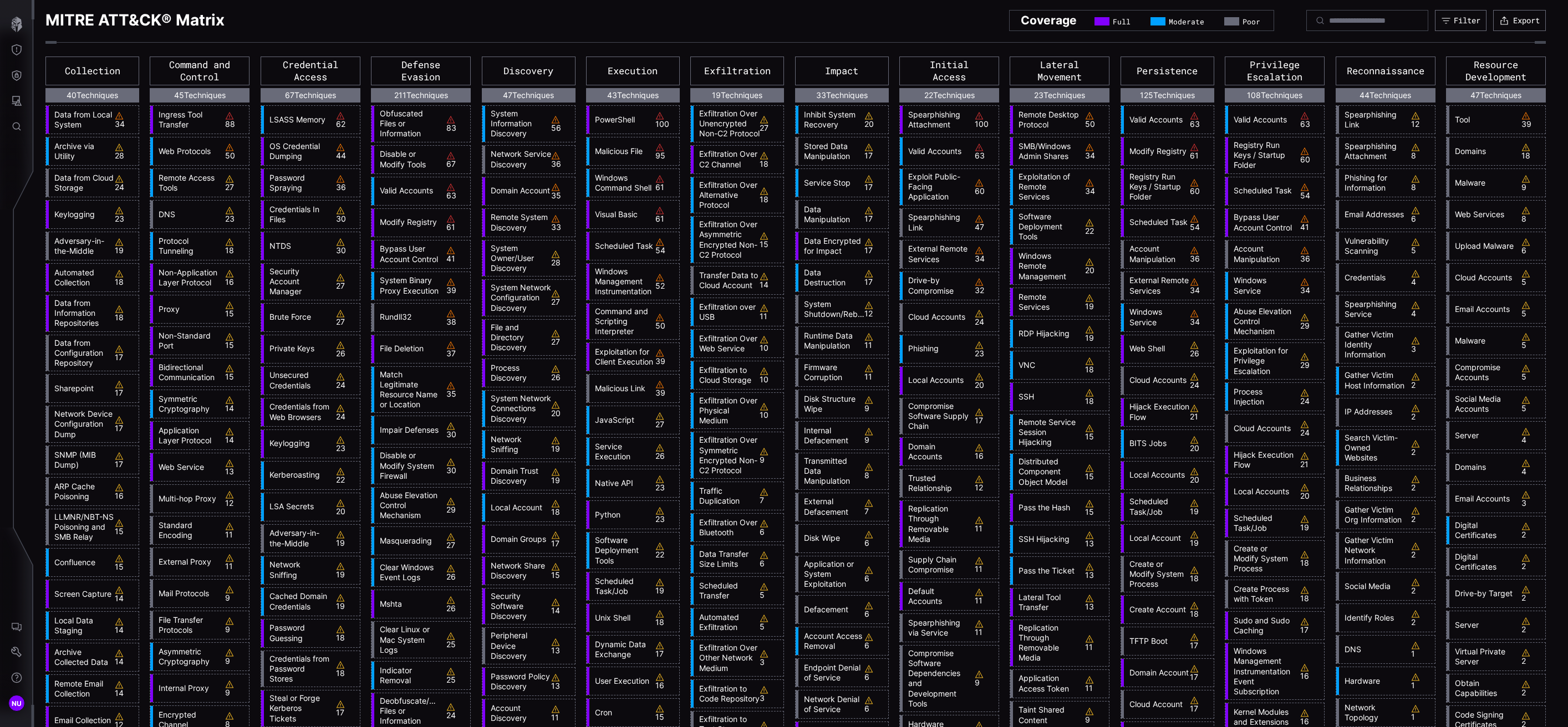
click at [290, 121] on link "LSASS Memory" at bounding box center [297, 119] width 66 height 10
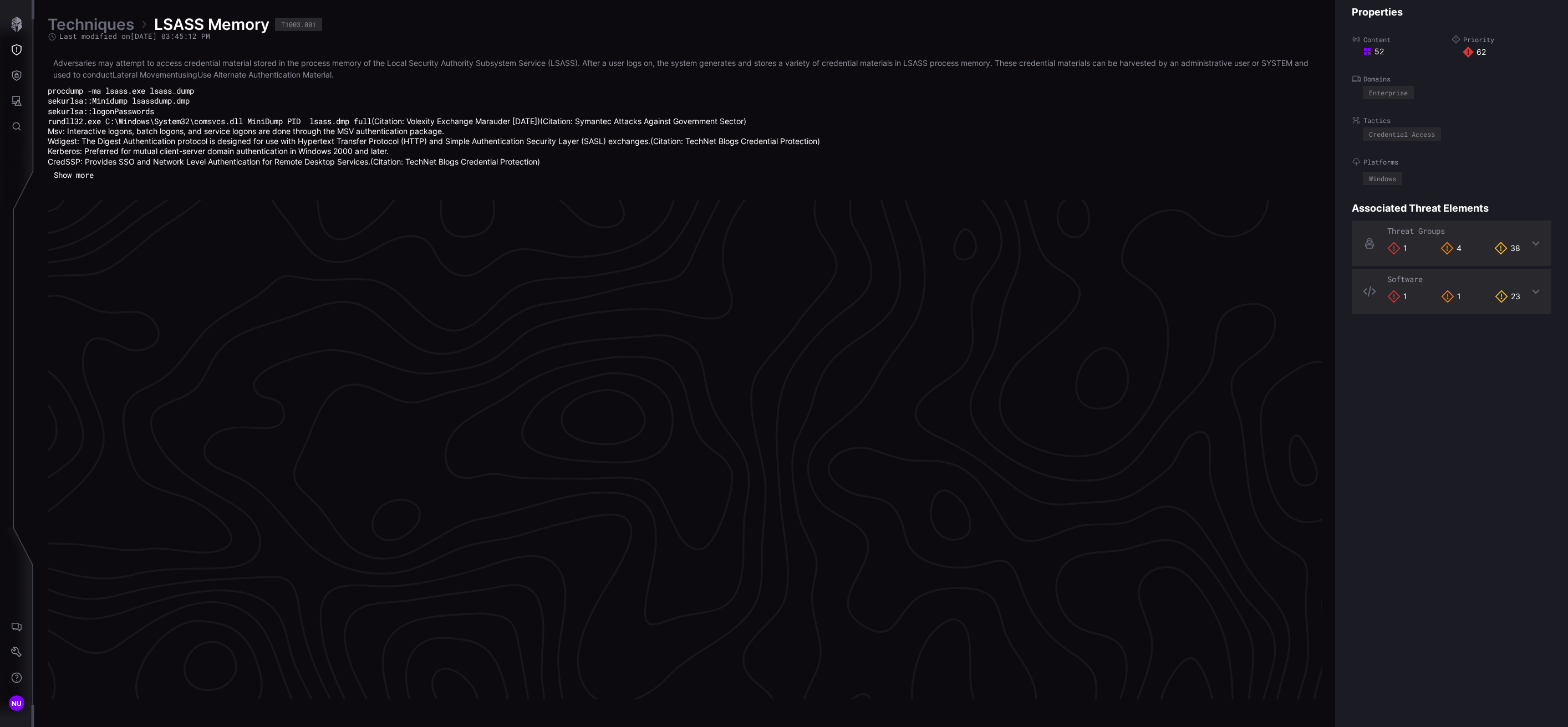
scroll to position [2249, 199]
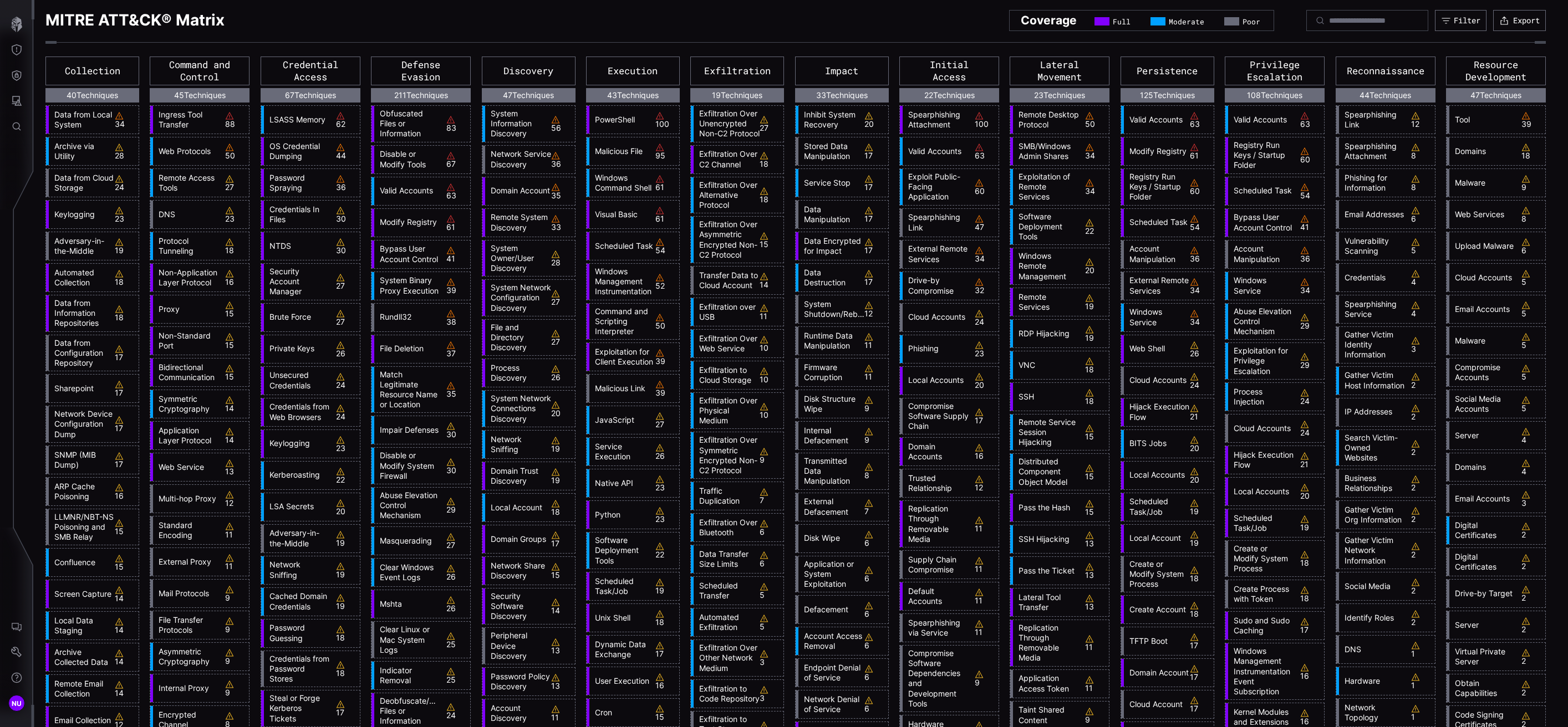
click at [396, 152] on link "Disable or Modify Tools" at bounding box center [408, 159] width 66 height 20
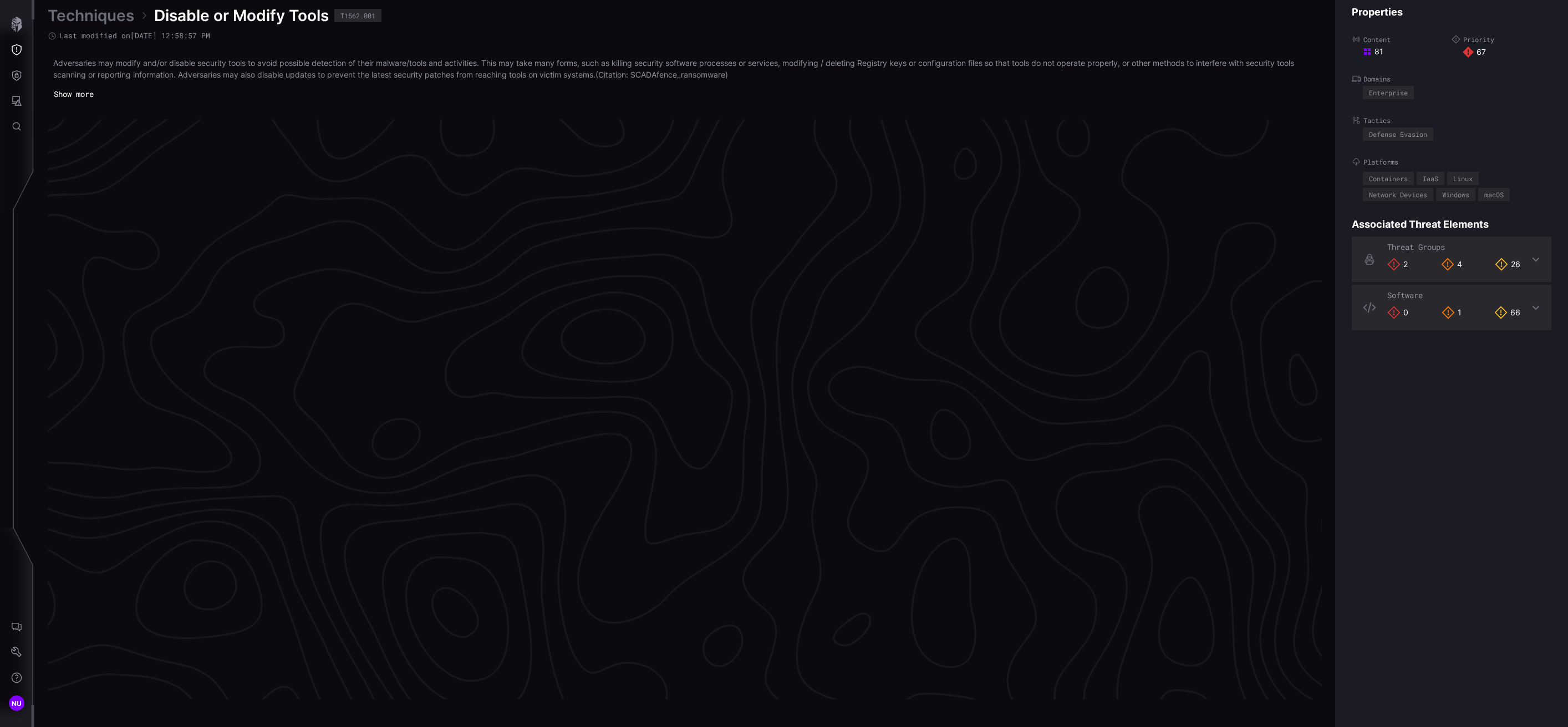
scroll to position [2208, 199]
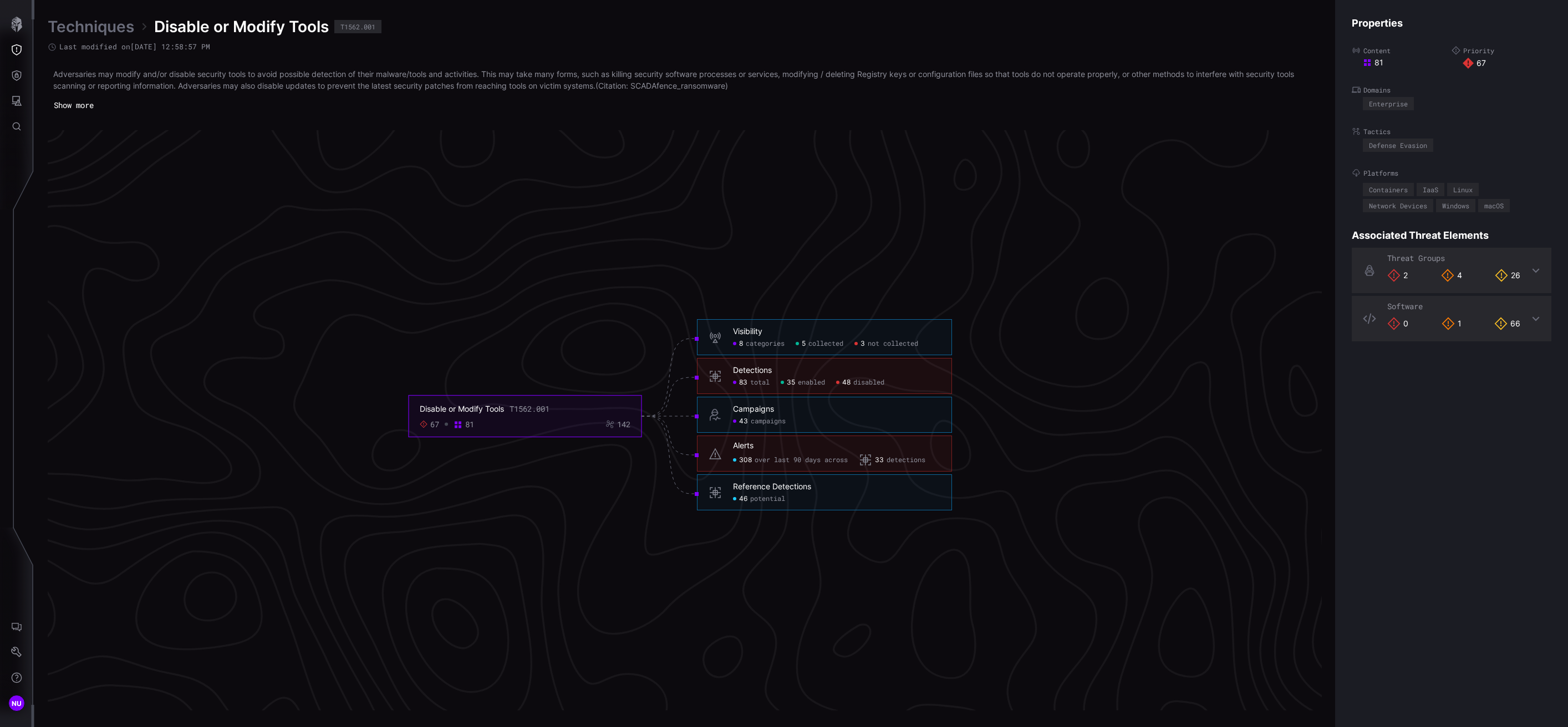
drag, startPoint x: 554, startPoint y: 412, endPoint x: 538, endPoint y: 411, distance: 16.0
click at [538, 411] on div "Disable or Modify Tools T1562.001" at bounding box center [525, 409] width 211 height 10
click at [19, 50] on icon "Threat Exposure" at bounding box center [17, 50] width 11 height 11
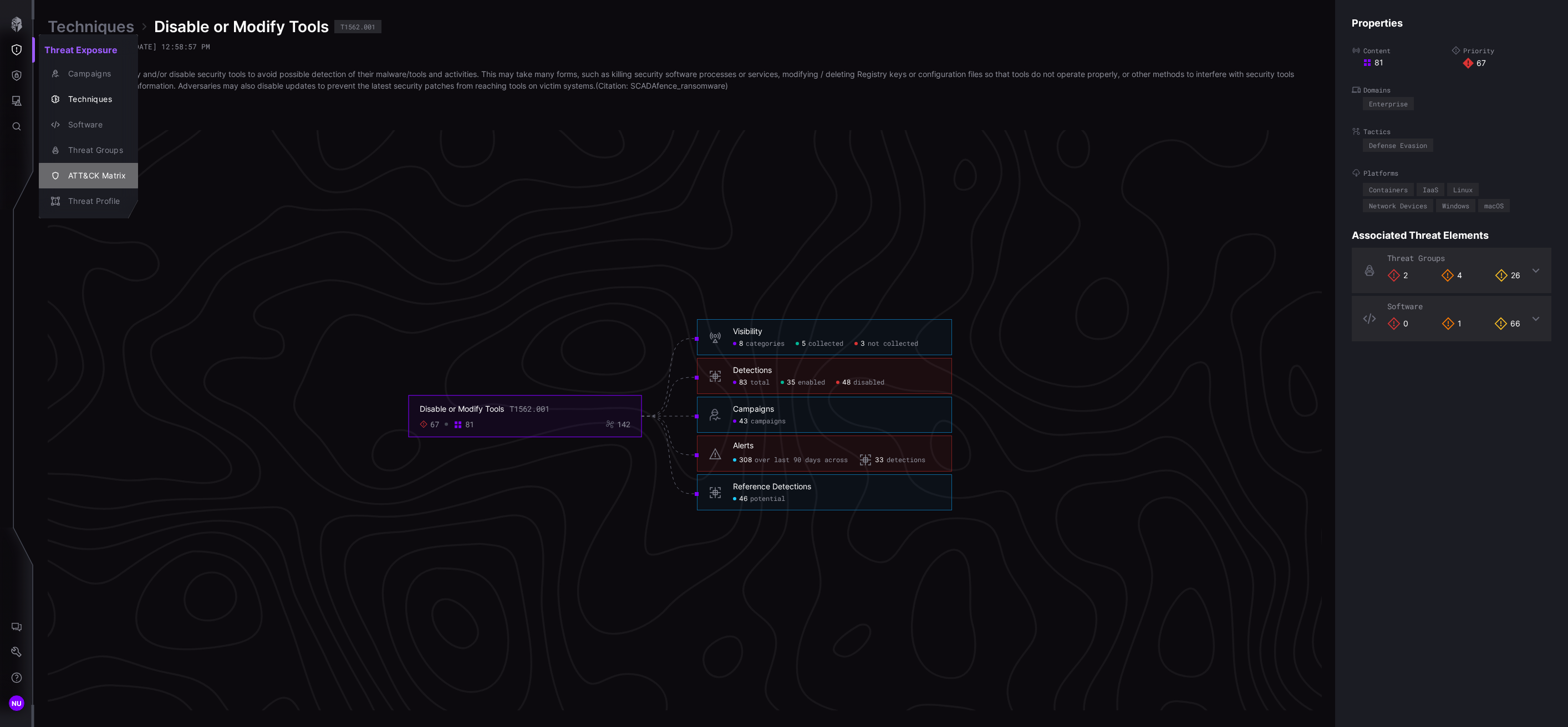
click at [64, 177] on div "ATT&CK Matrix" at bounding box center [94, 176] width 63 height 14
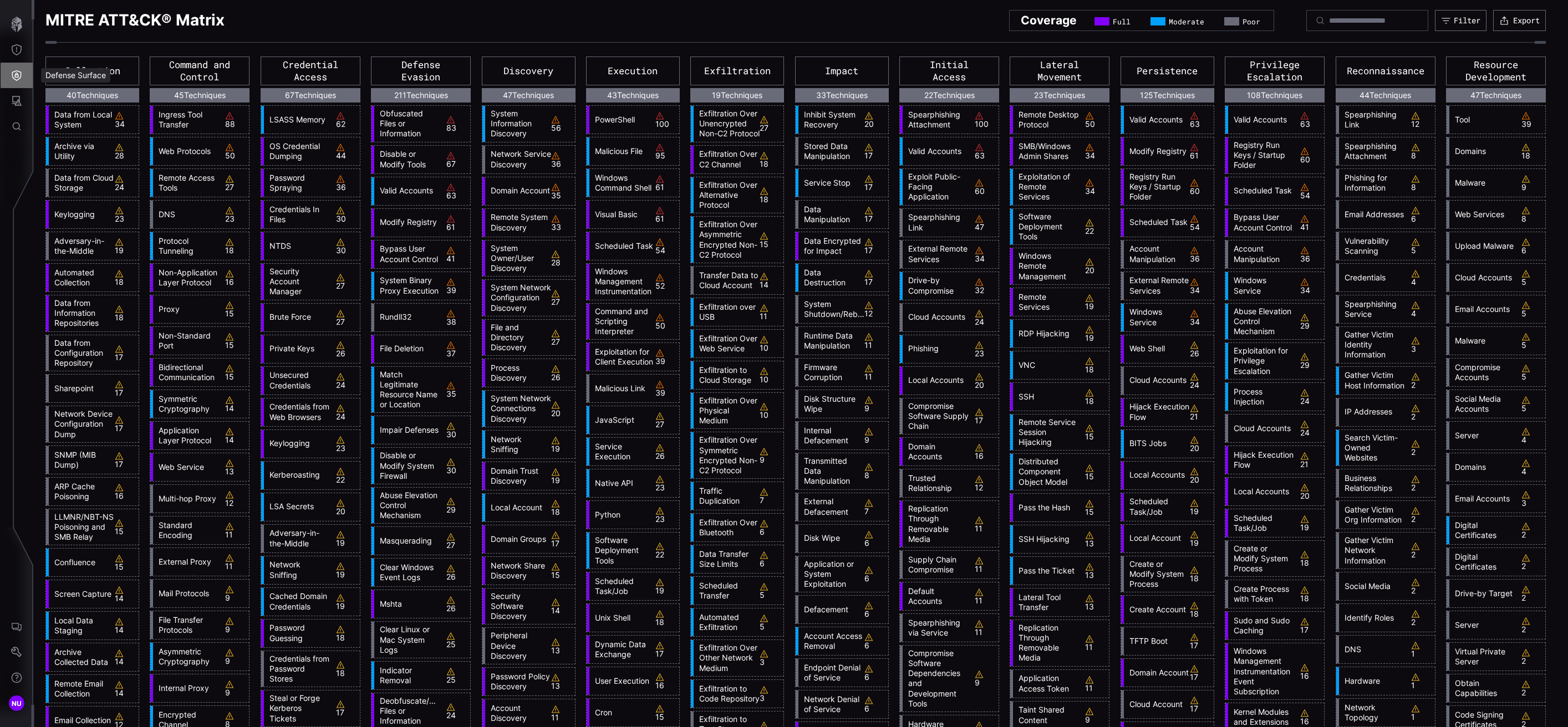
click at [19, 72] on icon "Defense Surface" at bounding box center [17, 76] width 9 height 11
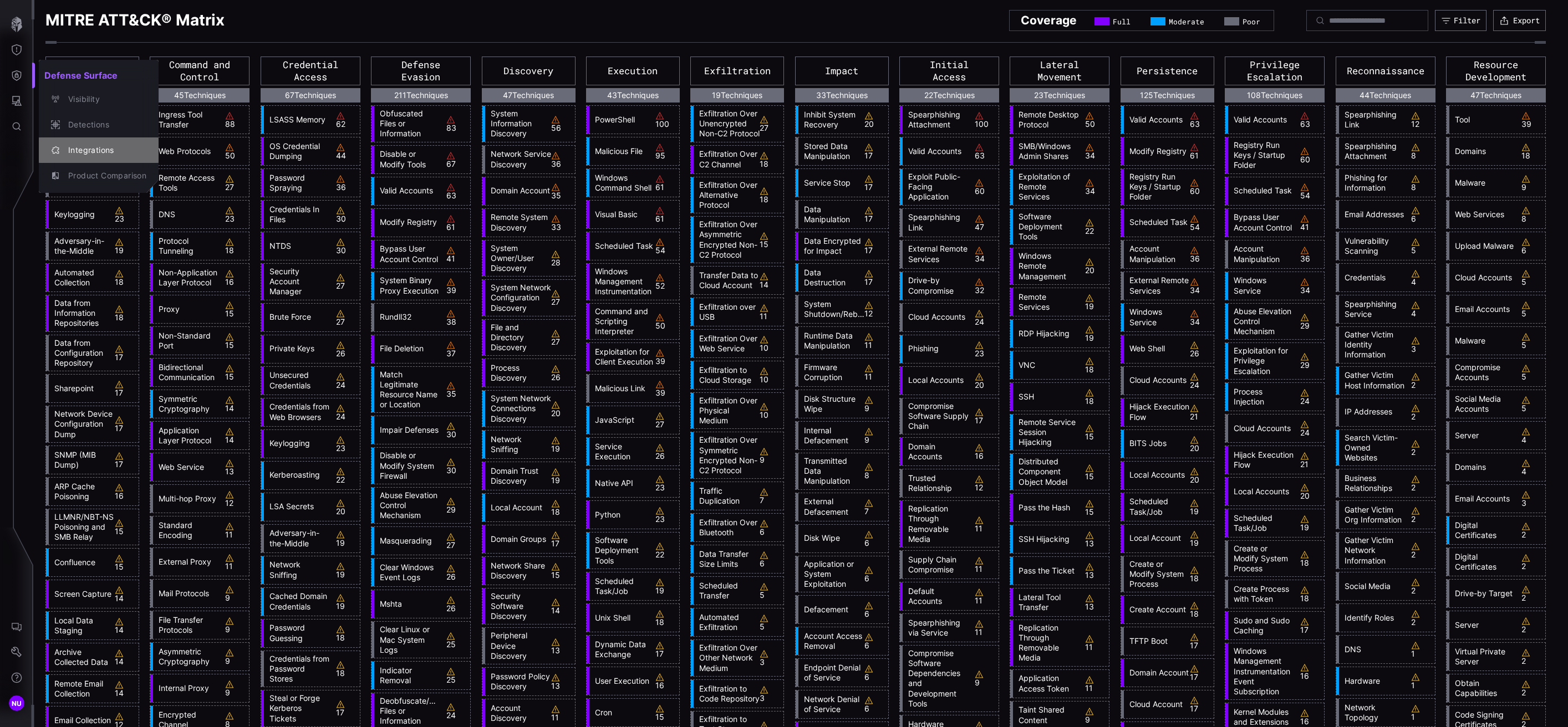
click at [77, 147] on div "Integrations" at bounding box center [105, 150] width 84 height 14
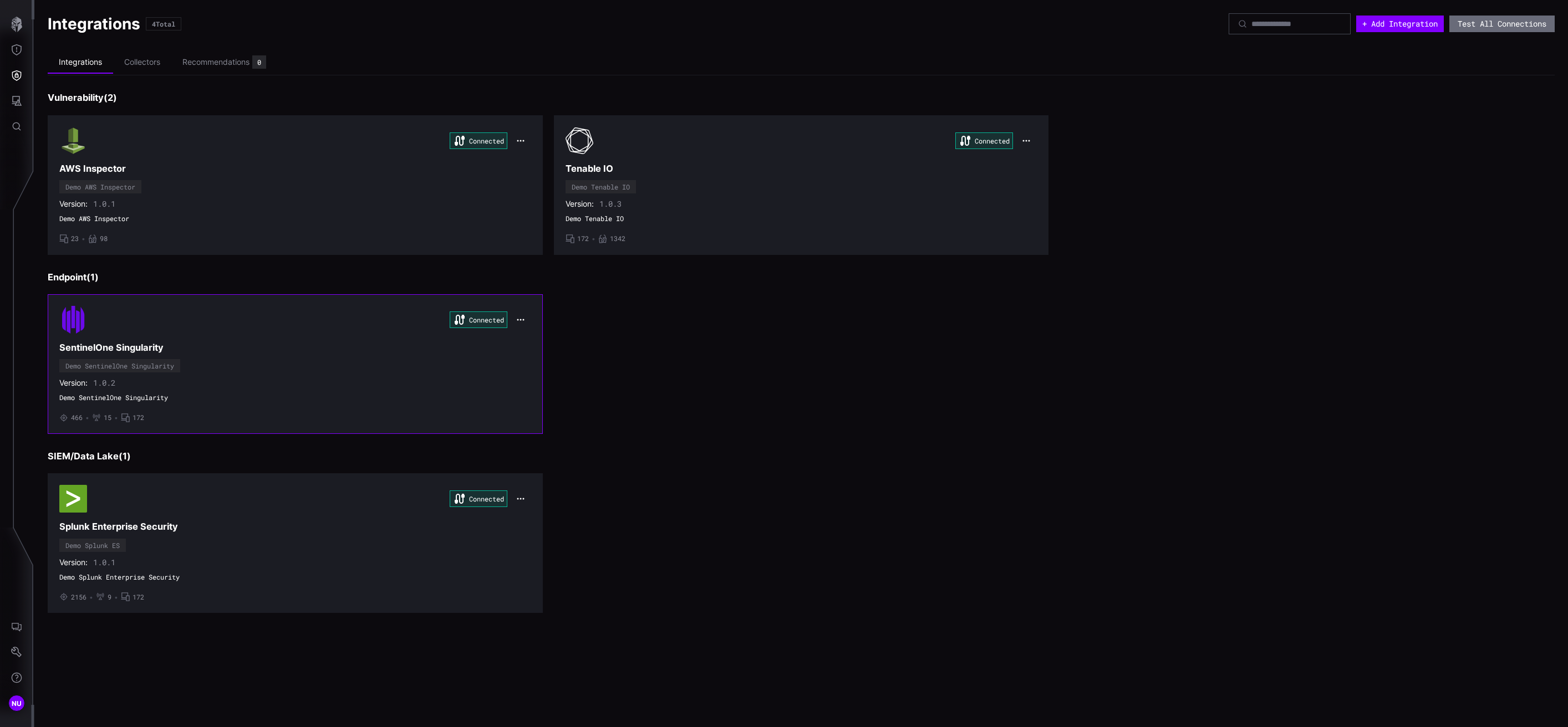
click at [217, 355] on div "Connected SentinelOne Singularity Demo SentinelOne Singularity Version: 1.0.2 D…" at bounding box center [295, 364] width 472 height 117
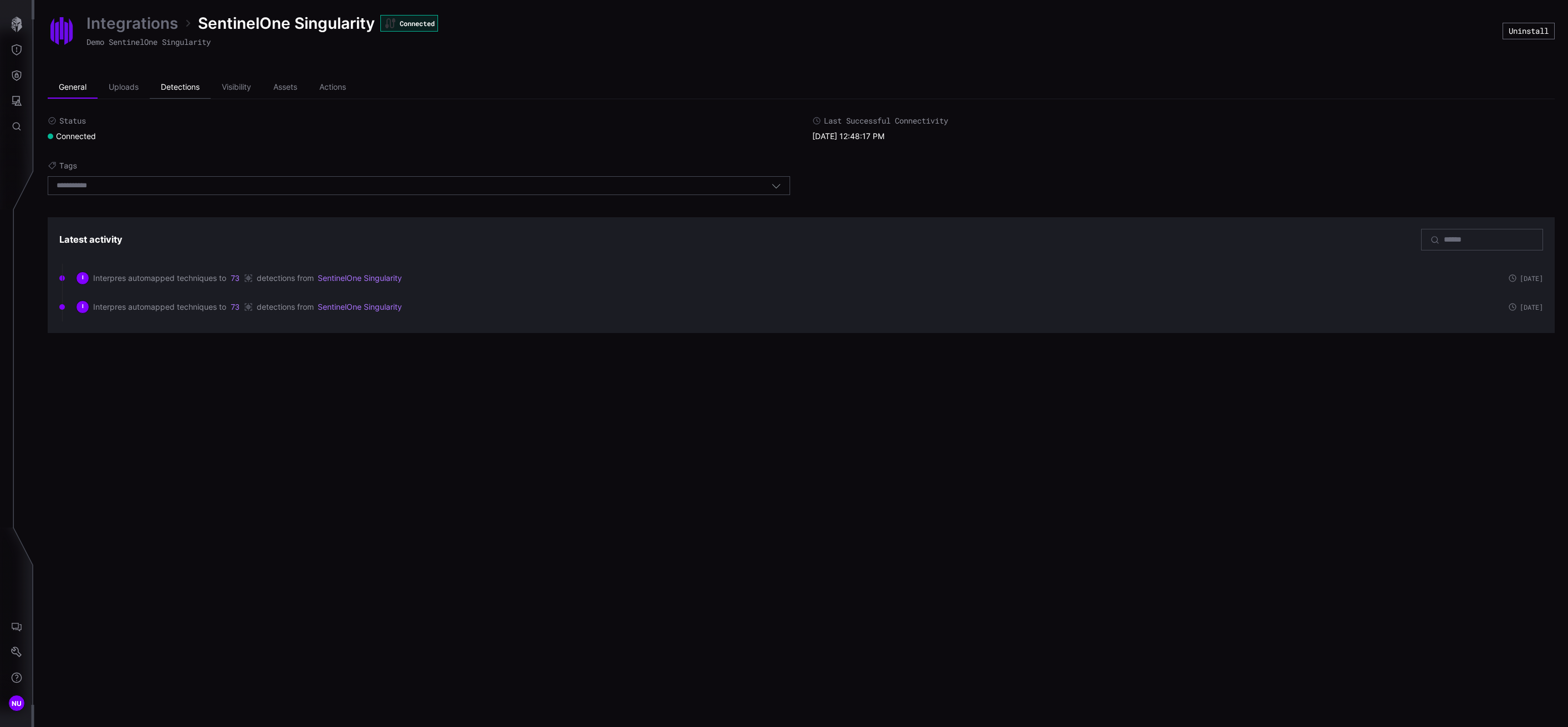
click at [176, 85] on li "Detections" at bounding box center [180, 87] width 61 height 22
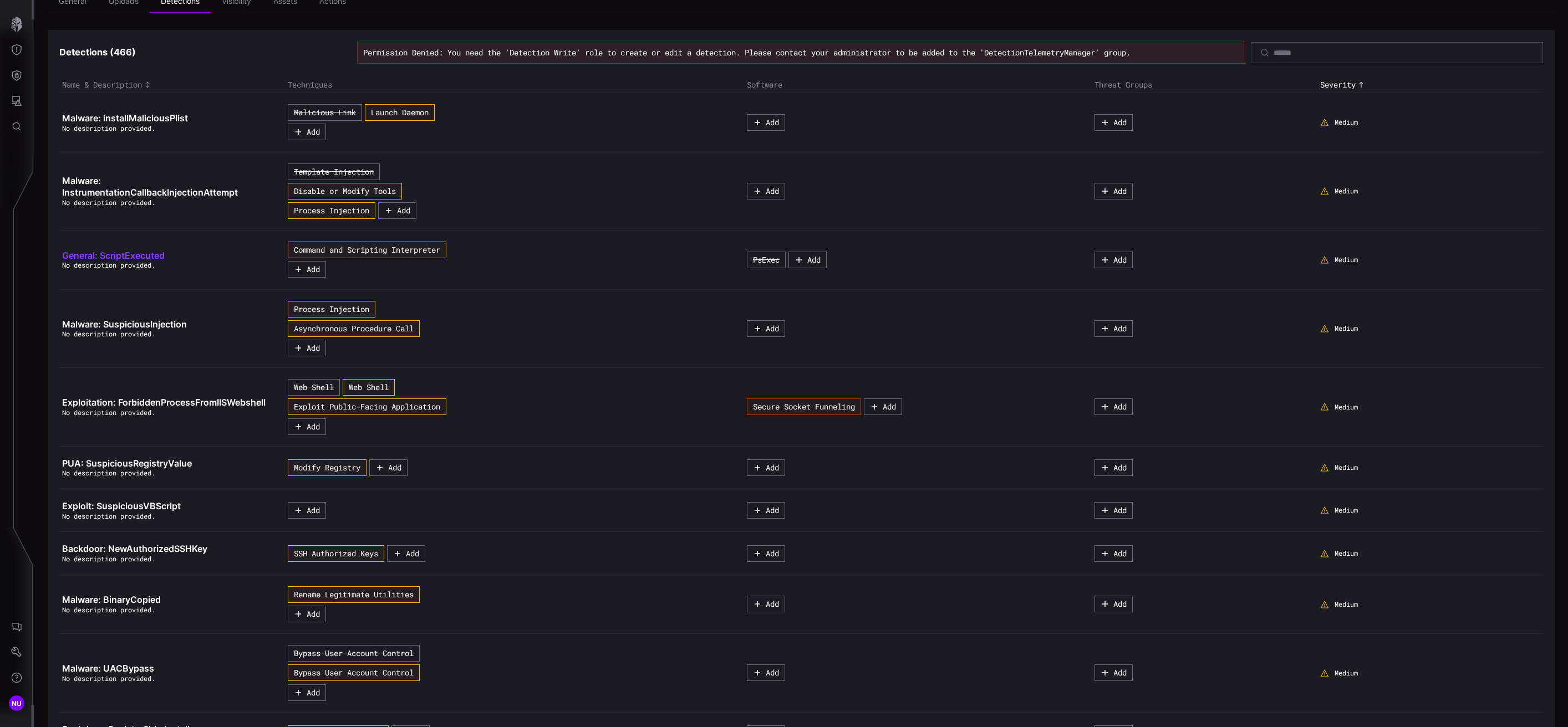
scroll to position [23, 0]
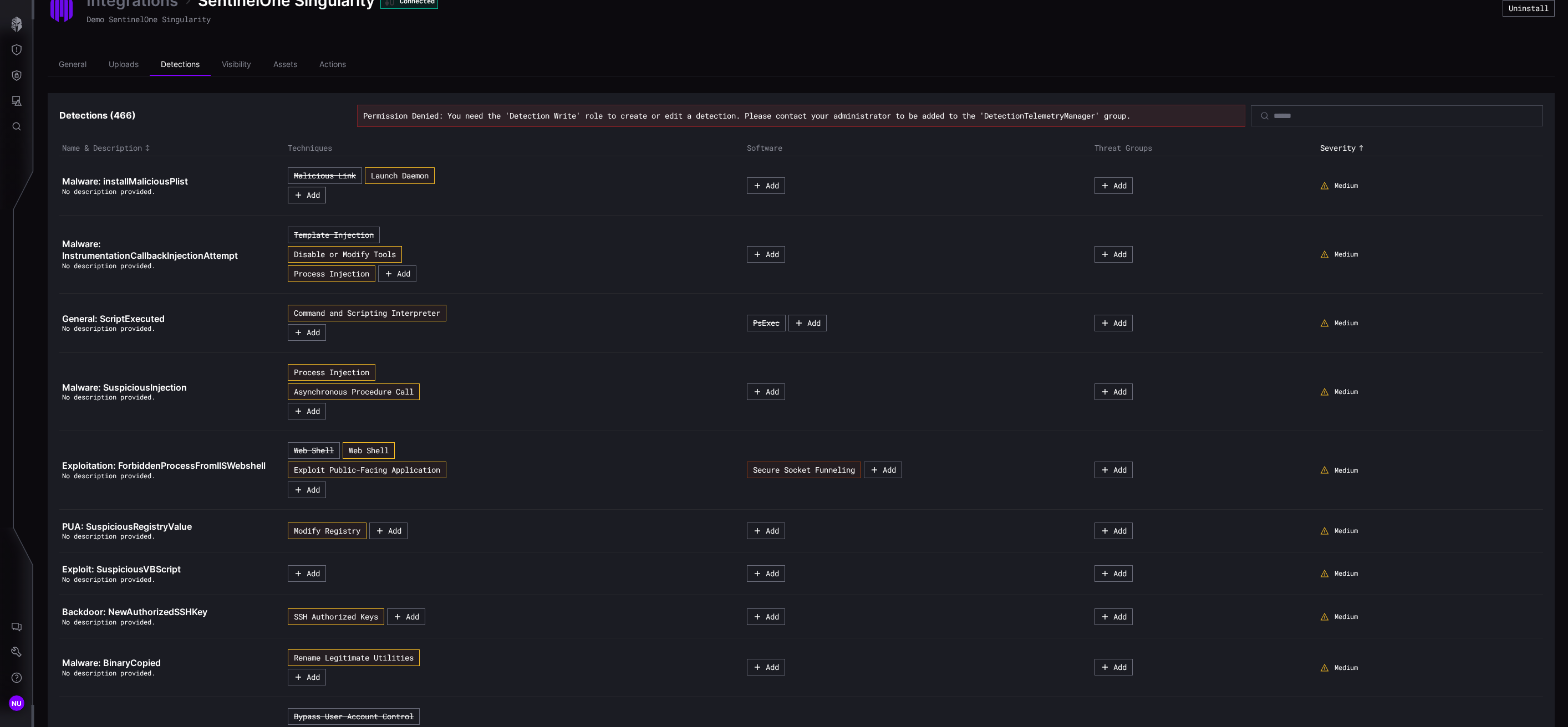
click at [310, 199] on button "Add" at bounding box center [307, 195] width 38 height 17
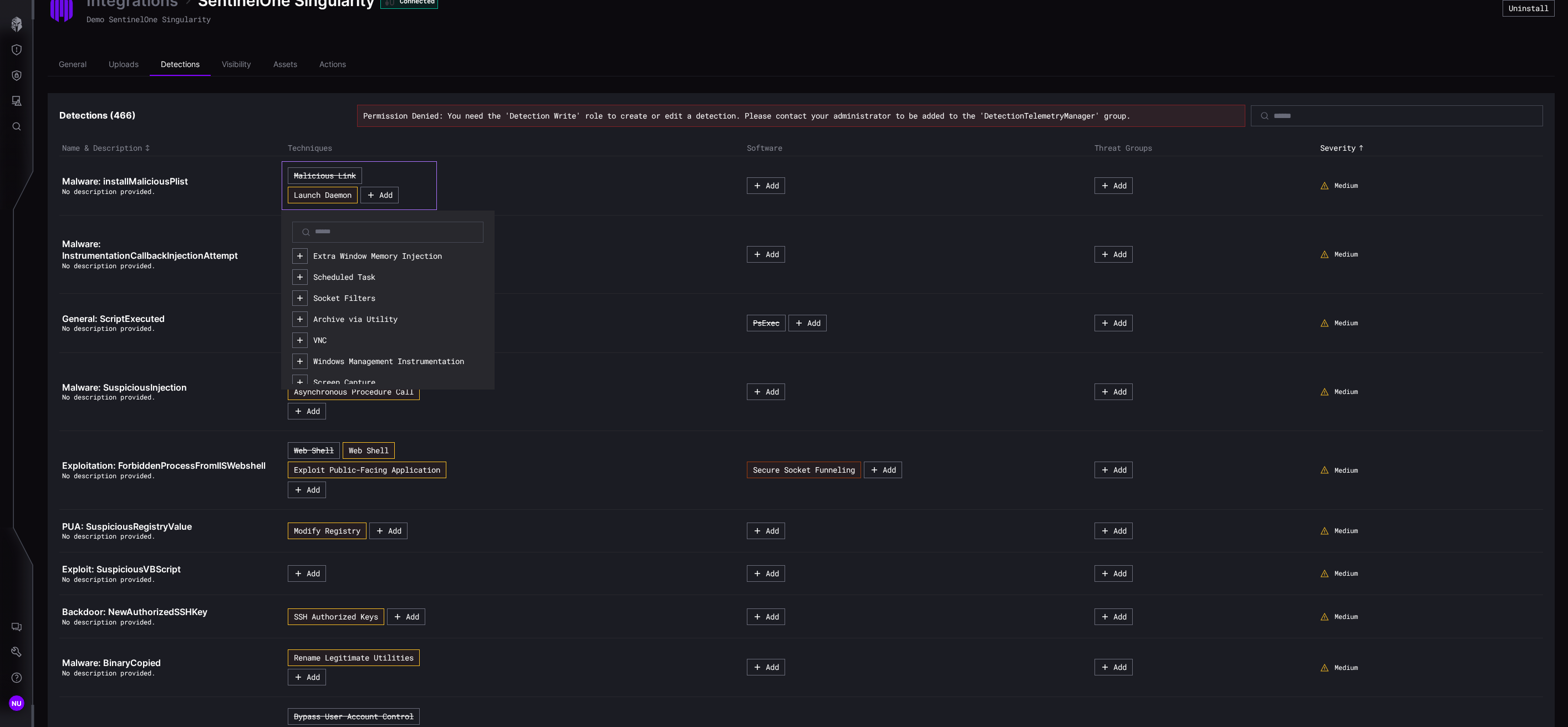
click at [476, 184] on div "Malicious Link Launch Daemon Add Extra Window Memory Injection Scheduled Task S…" at bounding box center [511, 185] width 446 height 48
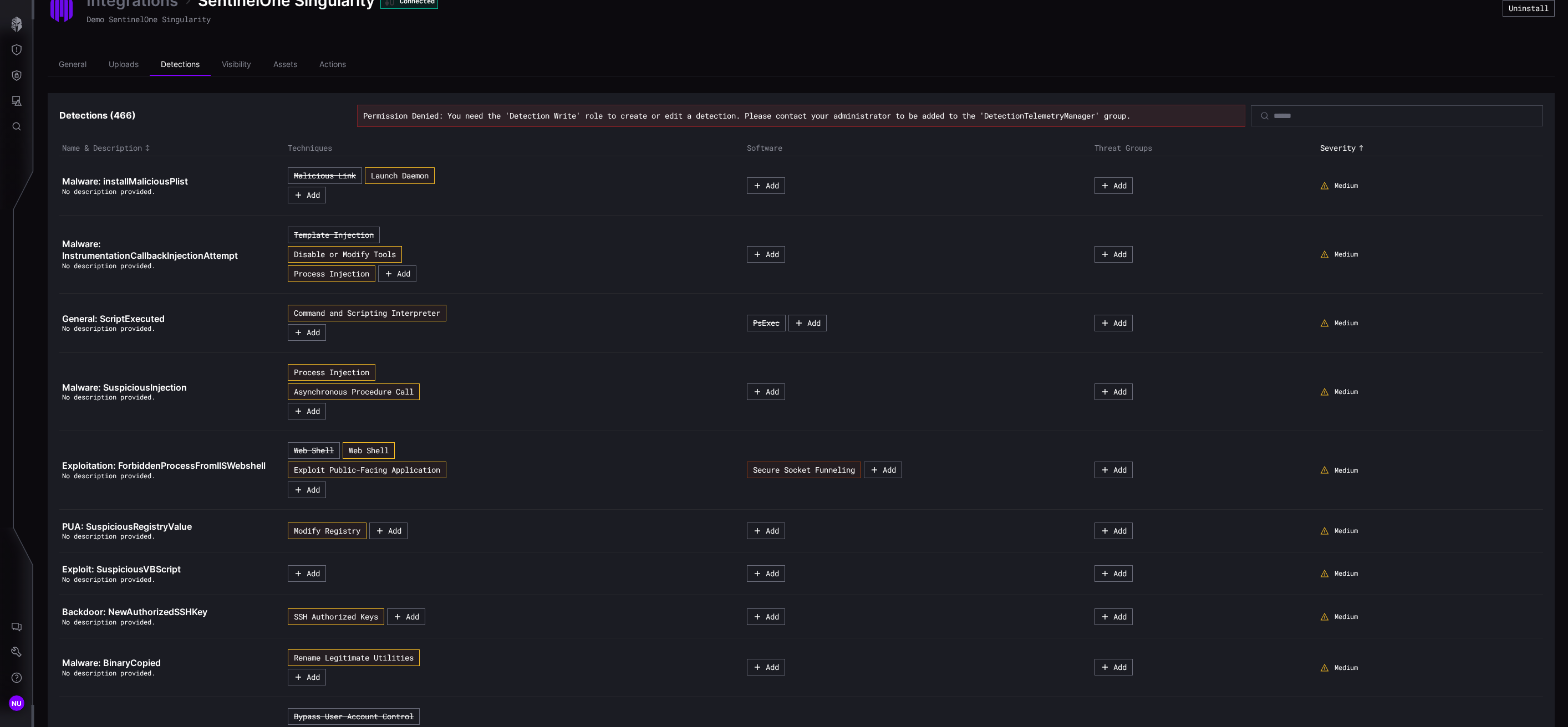
scroll to position [0, 0]
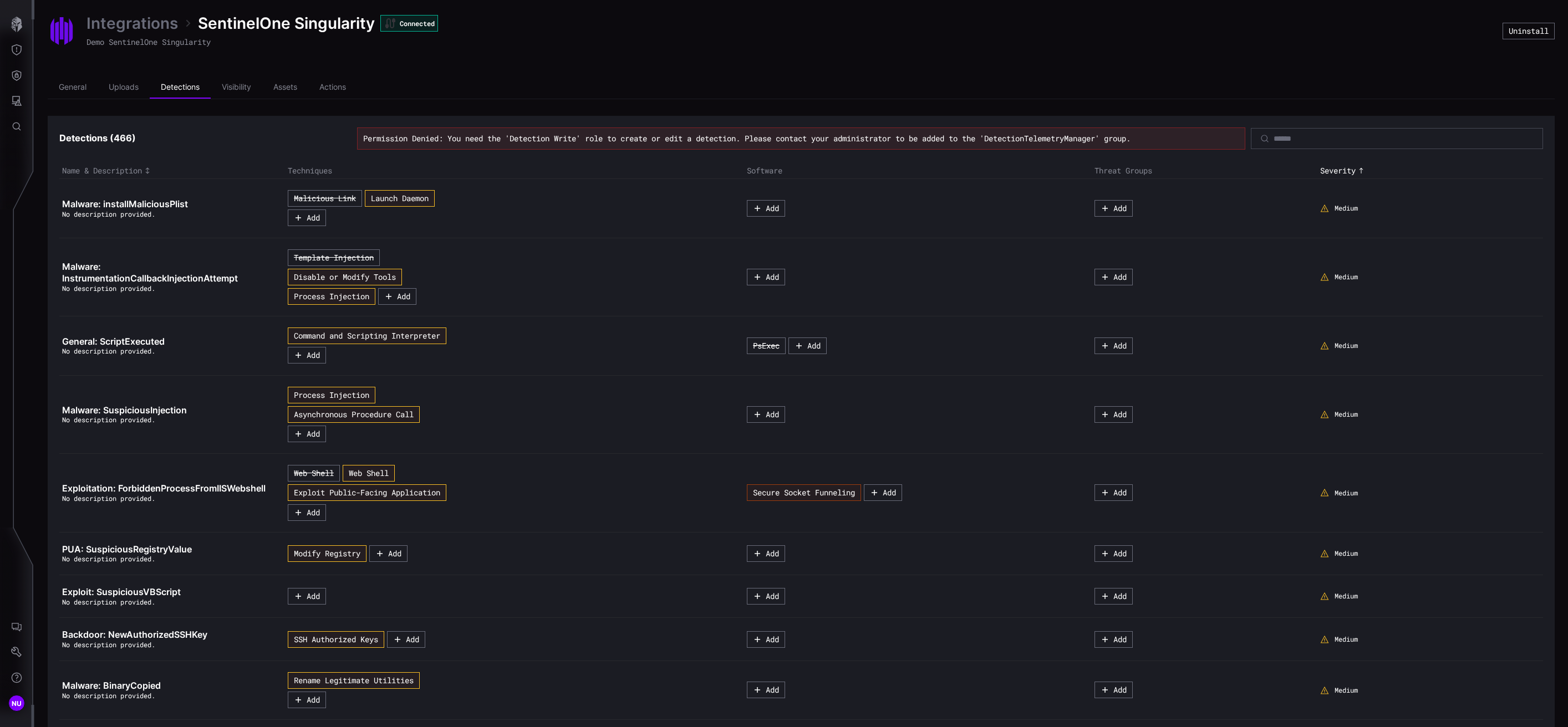
click at [113, 18] on link "Integrations" at bounding box center [132, 23] width 91 height 20
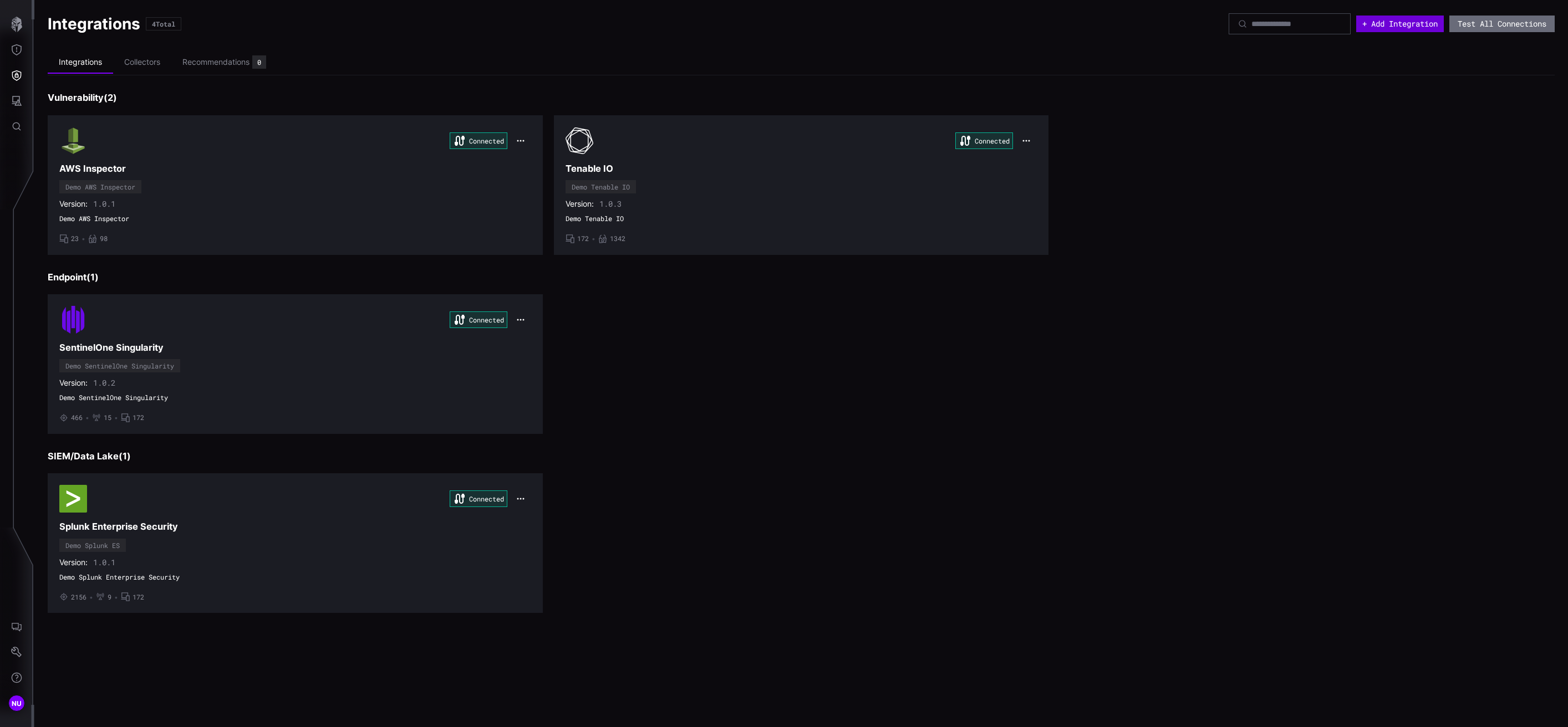
click at [1010, 29] on button "+ Add Integration" at bounding box center [1400, 23] width 88 height 17
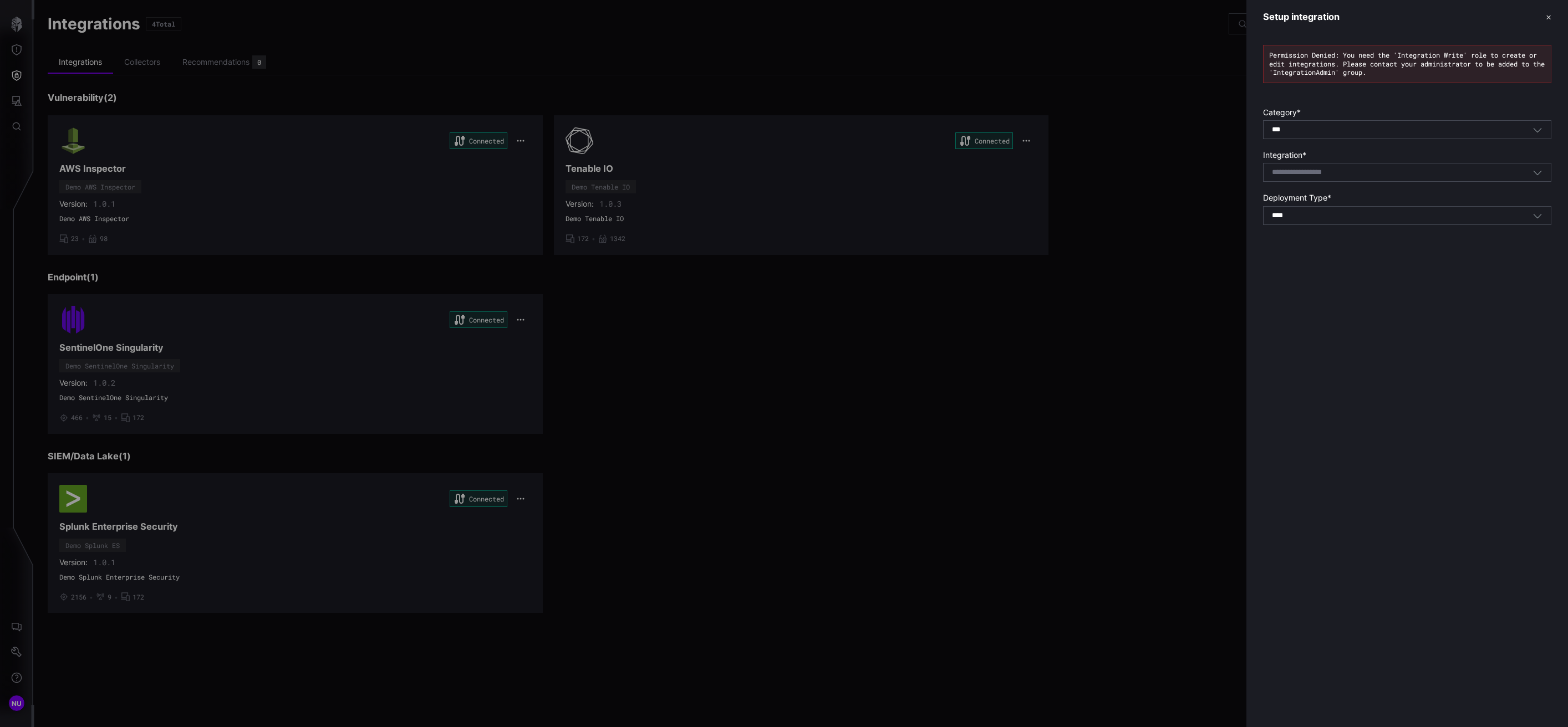
click at [1010, 185] on form "Category * *** All Integration * Select integration Deployment Type * **** SaaS" at bounding box center [1407, 166] width 288 height 117
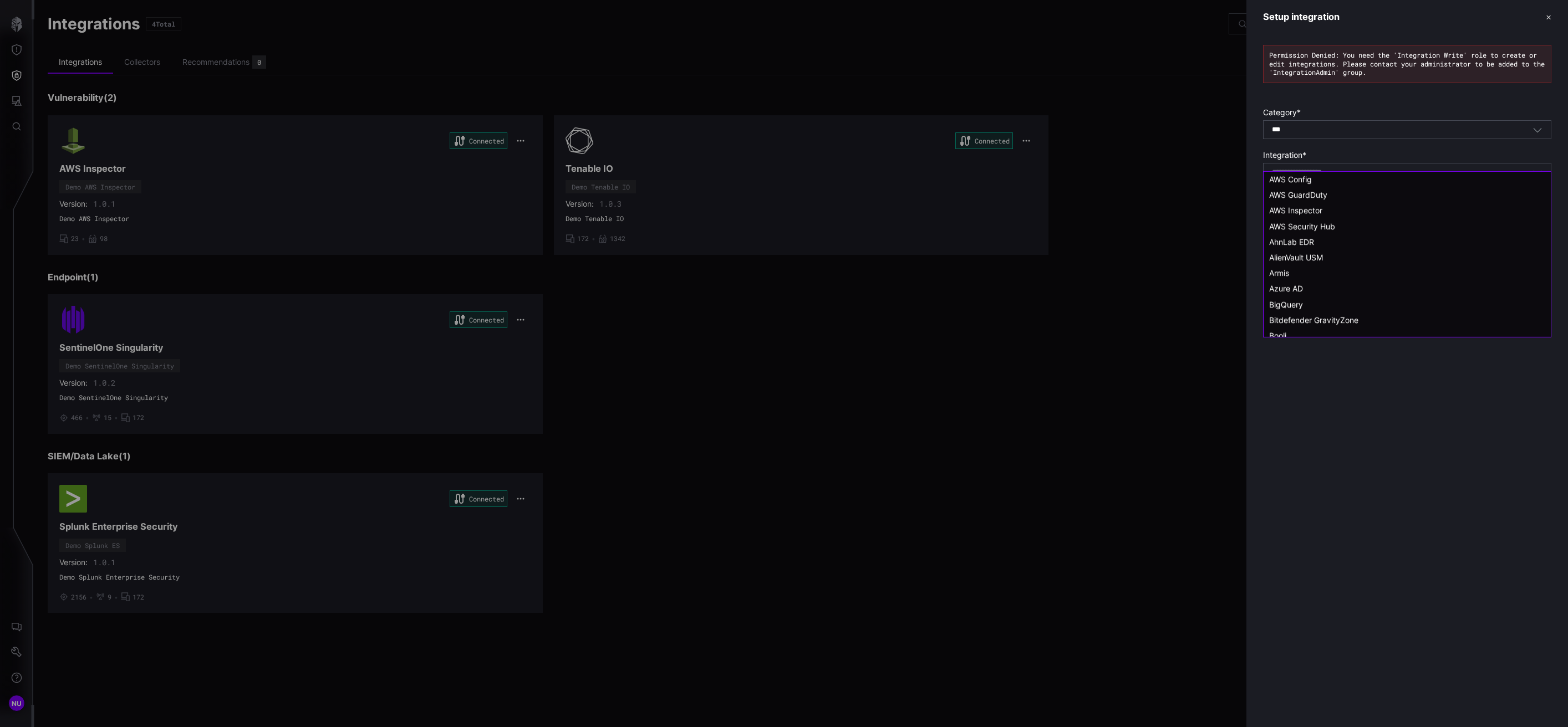
click at [1010, 174] on input at bounding box center [1311, 172] width 79 height 9
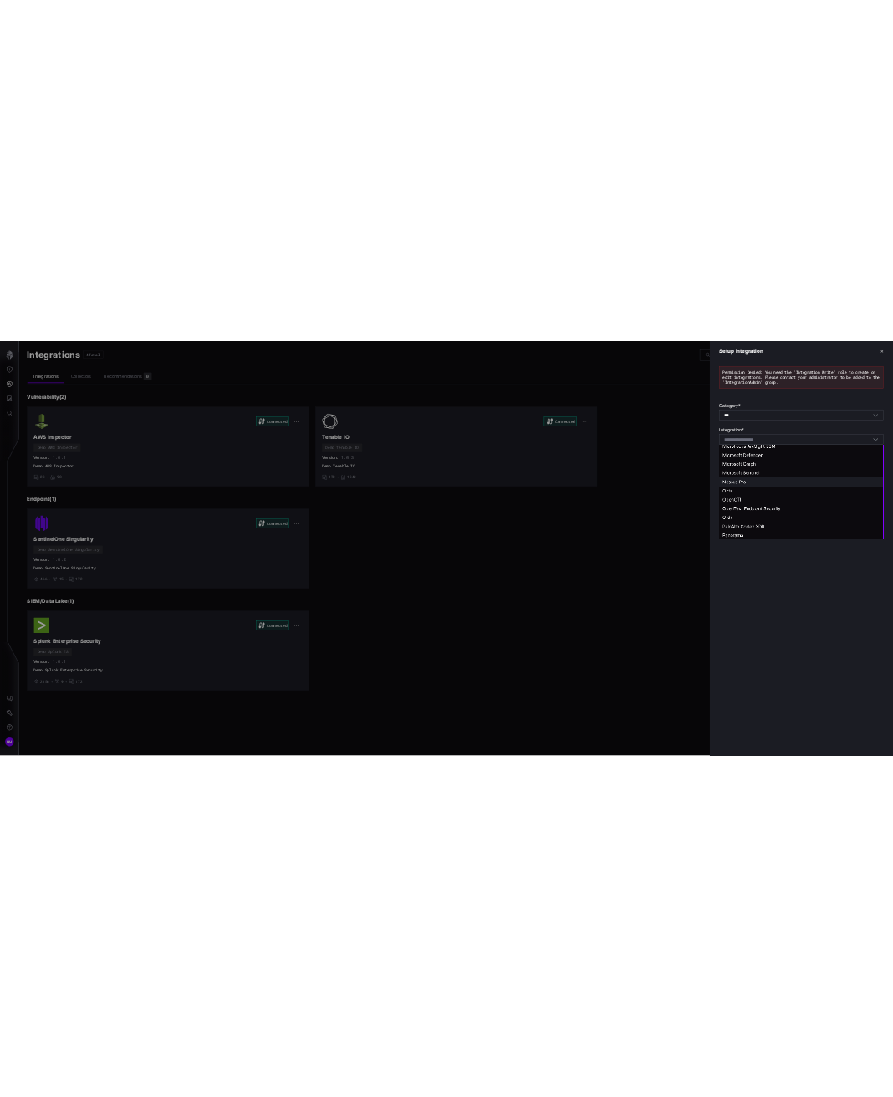
scroll to position [1401, 0]
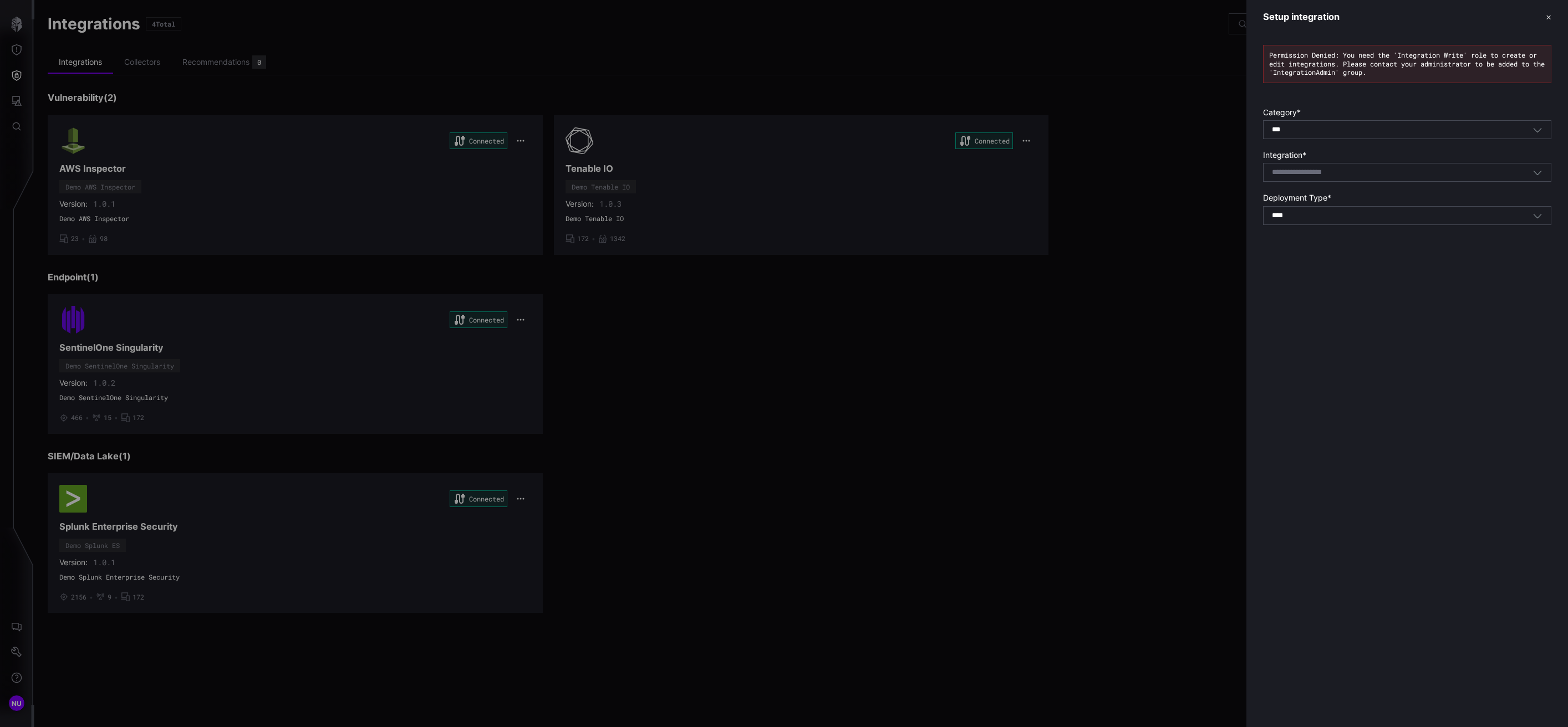
click at [1010, 147] on form "Category * *** All Integration * Select integration Deployment Type * **** SaaS" at bounding box center [1407, 166] width 288 height 117
